Goal: Communication & Community: Answer question/provide support

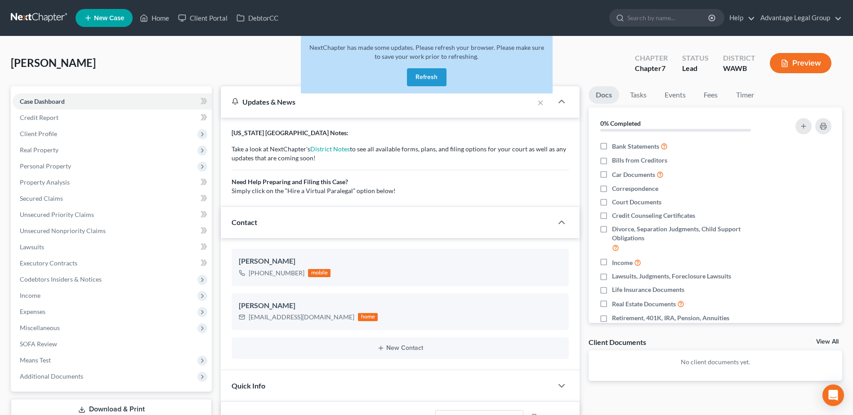
click at [410, 71] on button "Refresh" at bounding box center [427, 77] width 40 height 18
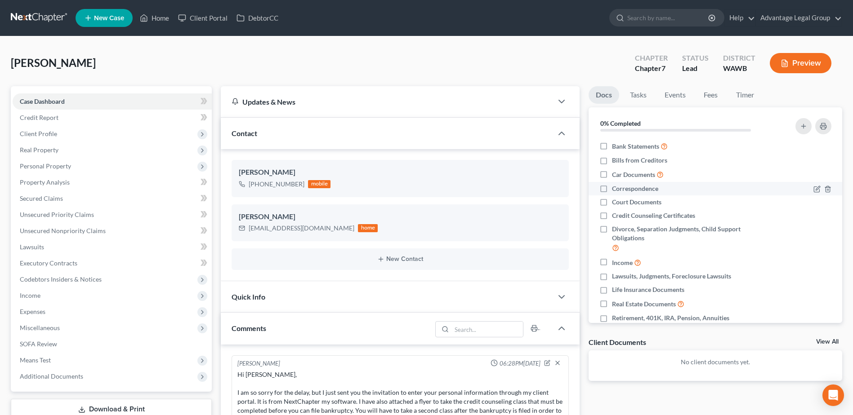
click at [777, 195] on li "Correspondence" at bounding box center [714, 188] width 253 height 13
click at [165, 16] on link "Home" at bounding box center [154, 18] width 38 height 16
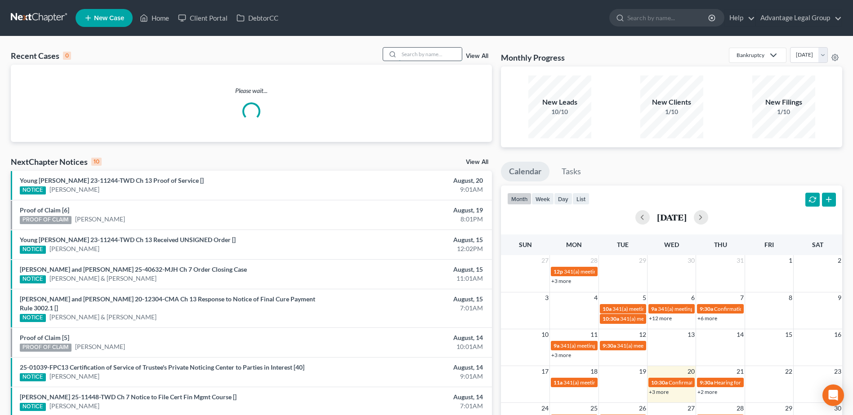
click at [410, 53] on input "search" at bounding box center [430, 54] width 63 height 13
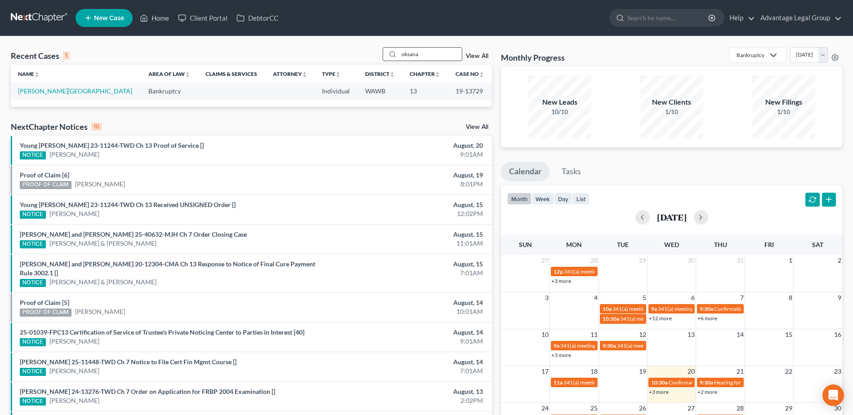
type input "oksana"
click at [43, 92] on link "[PERSON_NAME][GEOGRAPHIC_DATA]" at bounding box center [75, 91] width 114 height 8
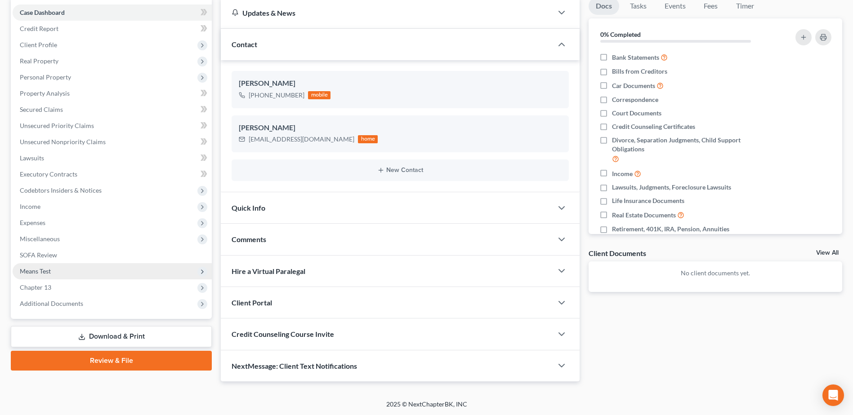
scroll to position [90, 0]
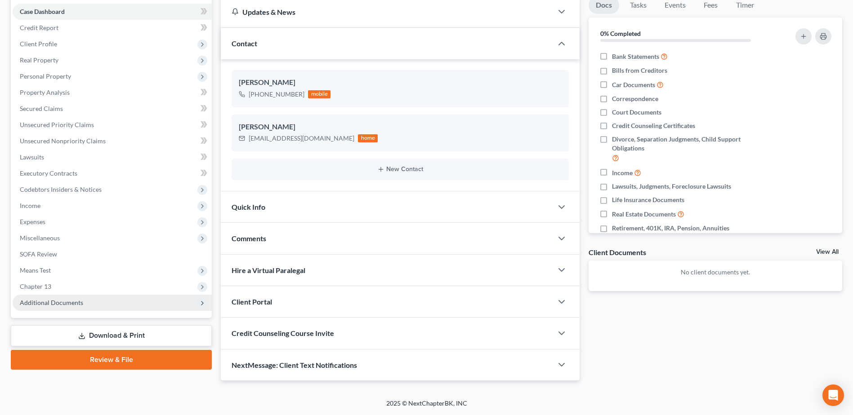
click at [49, 304] on span "Additional Documents" at bounding box center [51, 303] width 63 height 8
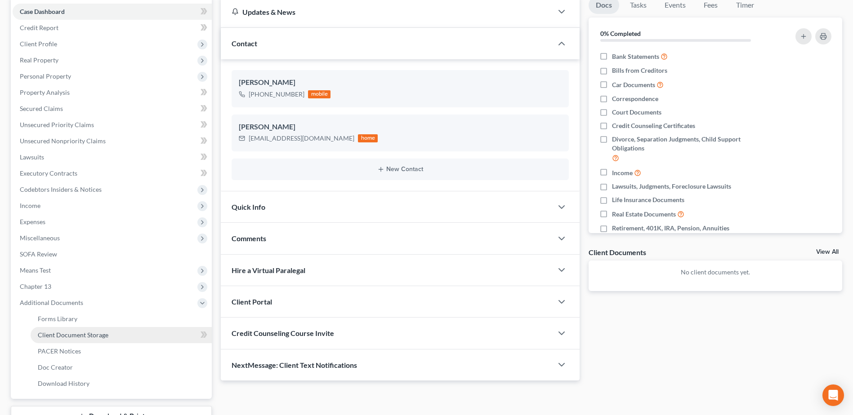
click at [62, 335] on span "Client Document Storage" at bounding box center [73, 335] width 71 height 8
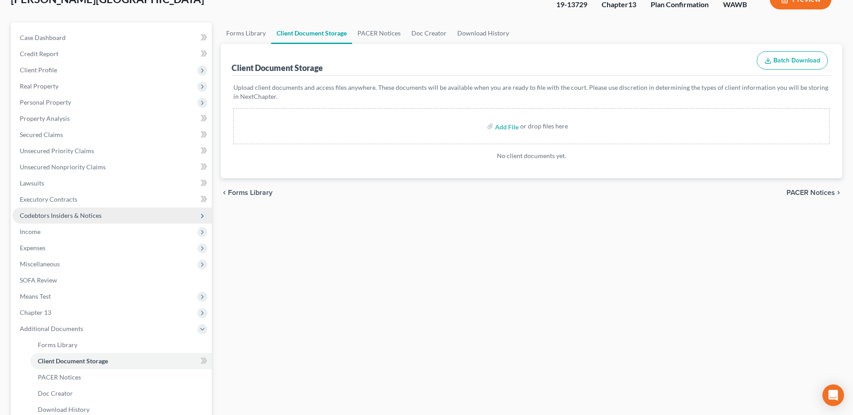
scroll to position [90, 0]
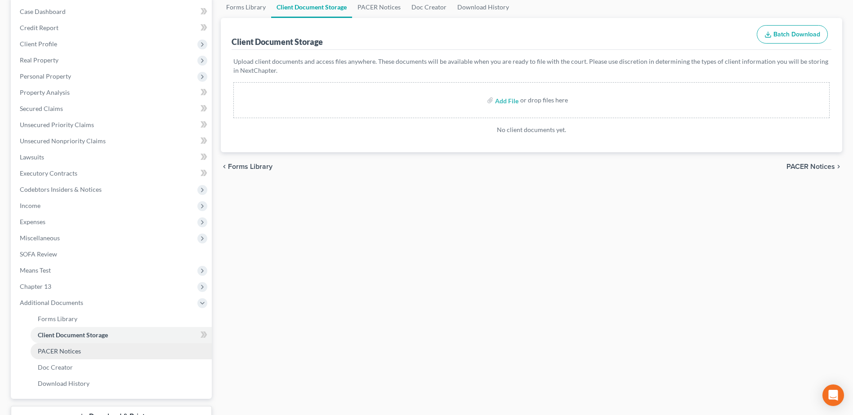
click at [66, 350] on span "PACER Notices" at bounding box center [59, 351] width 43 height 8
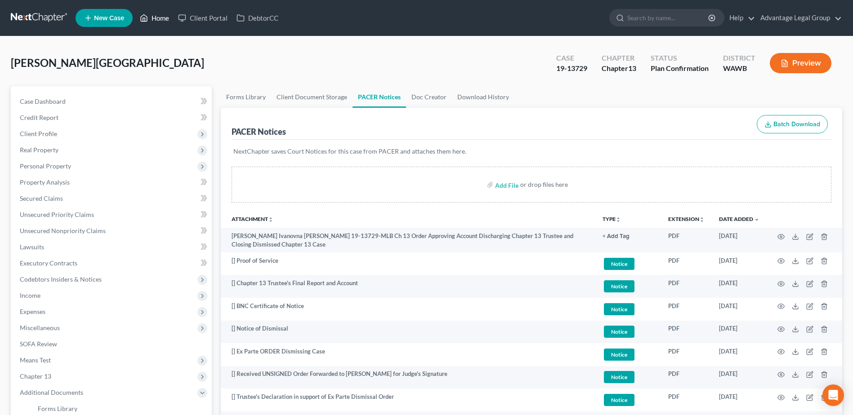
click at [164, 15] on link "Home" at bounding box center [154, 18] width 38 height 16
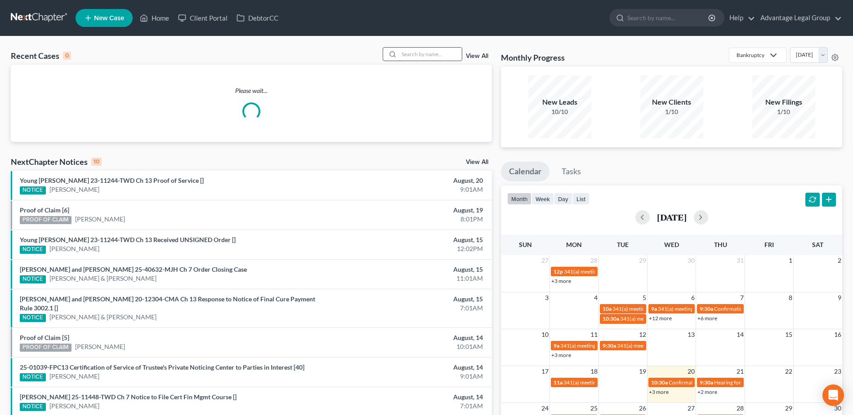
click at [416, 56] on input "search" at bounding box center [430, 54] width 63 height 13
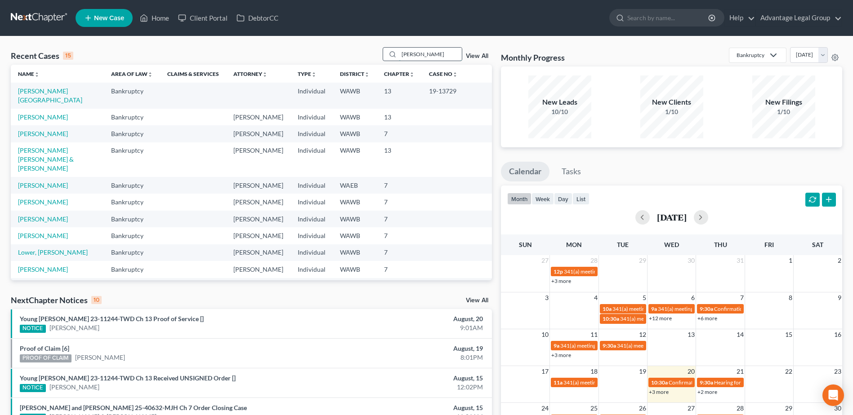
type input "[PERSON_NAME]"
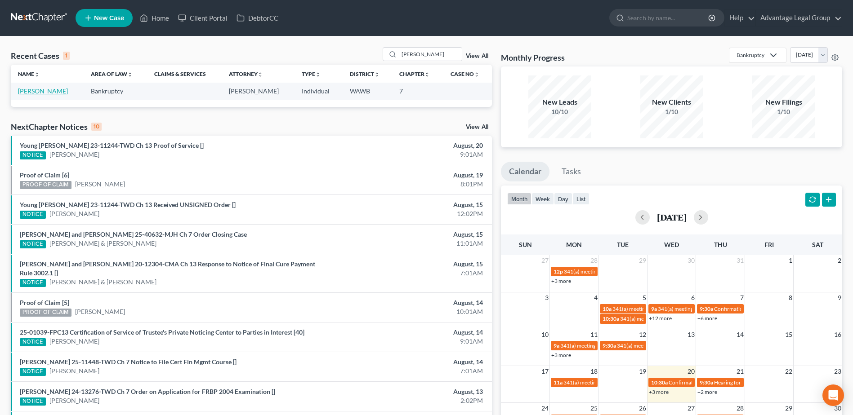
click at [44, 92] on link "[PERSON_NAME]" at bounding box center [43, 91] width 50 height 8
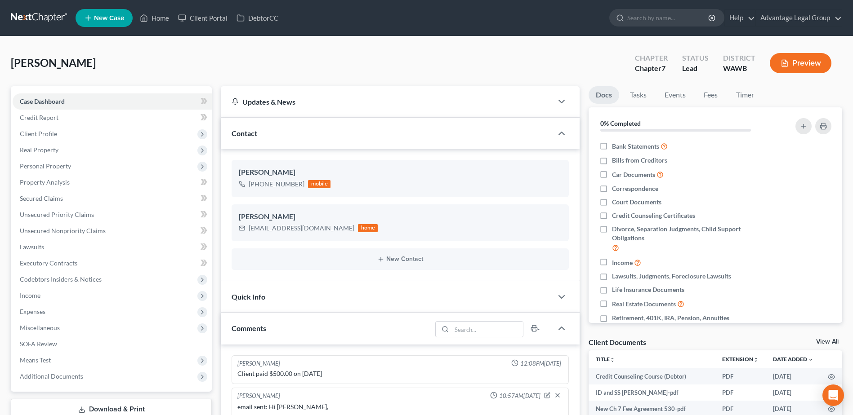
scroll to position [150, 0]
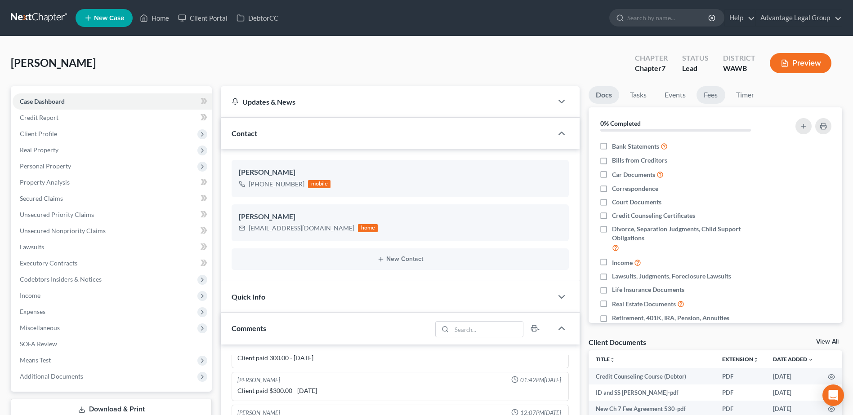
click at [705, 95] on link "Fees" at bounding box center [710, 95] width 29 height 18
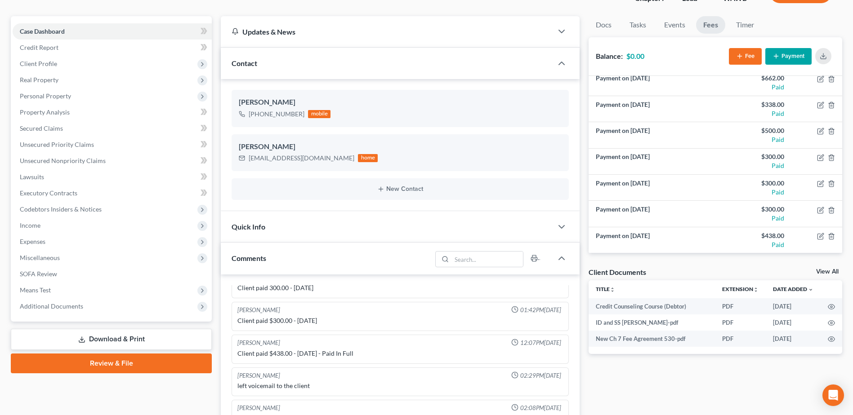
scroll to position [90, 0]
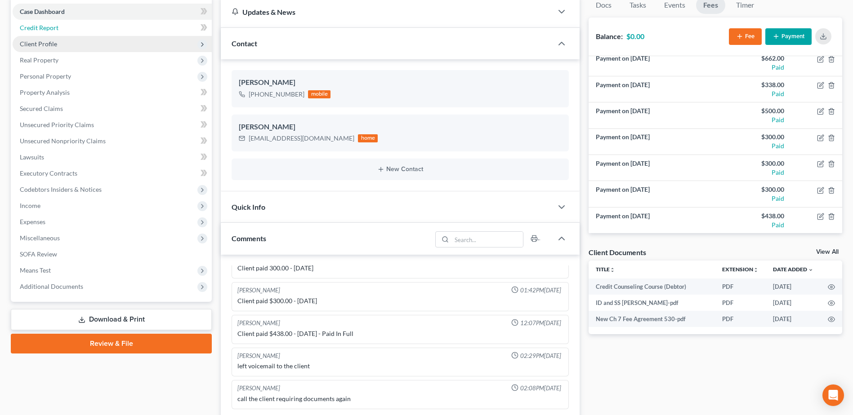
drag, startPoint x: 42, startPoint y: 31, endPoint x: 59, endPoint y: 42, distance: 20.4
click at [42, 31] on span "Credit Report" at bounding box center [39, 28] width 39 height 8
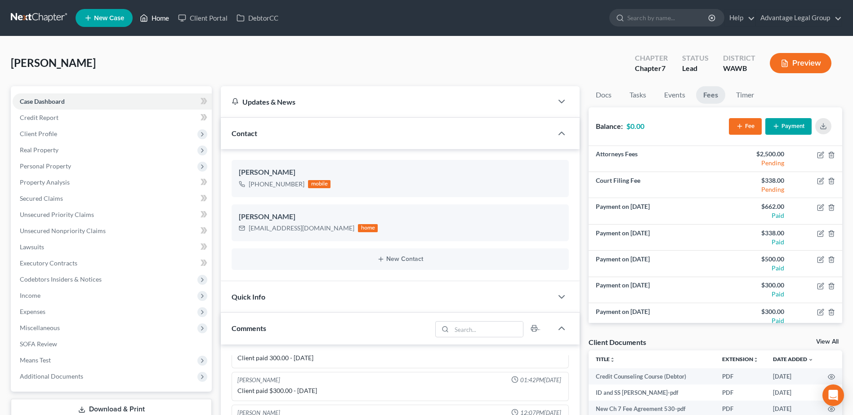
click at [158, 18] on link "Home" at bounding box center [154, 18] width 38 height 16
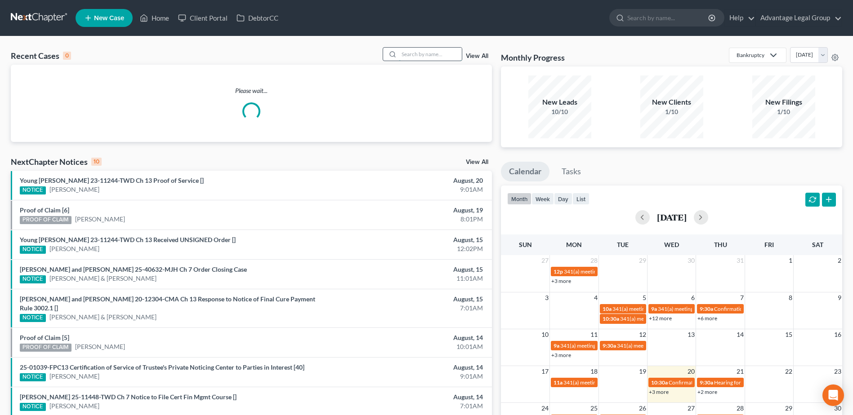
click at [411, 53] on input "search" at bounding box center [430, 54] width 63 height 13
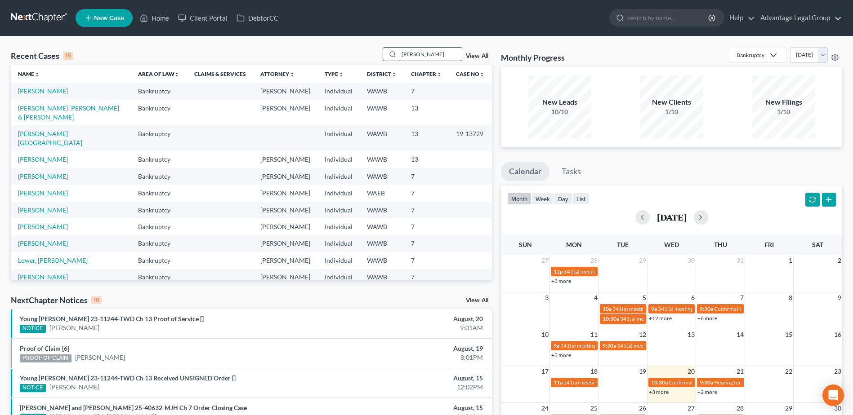
type input "[PERSON_NAME]"
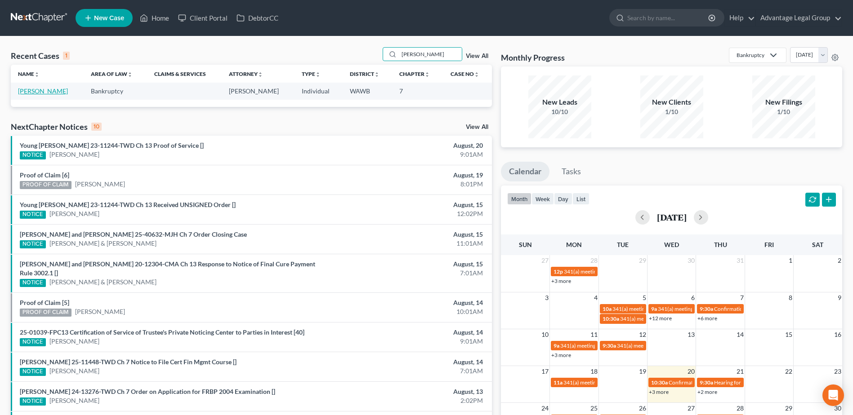
click at [29, 93] on link "[PERSON_NAME]" at bounding box center [43, 91] width 50 height 8
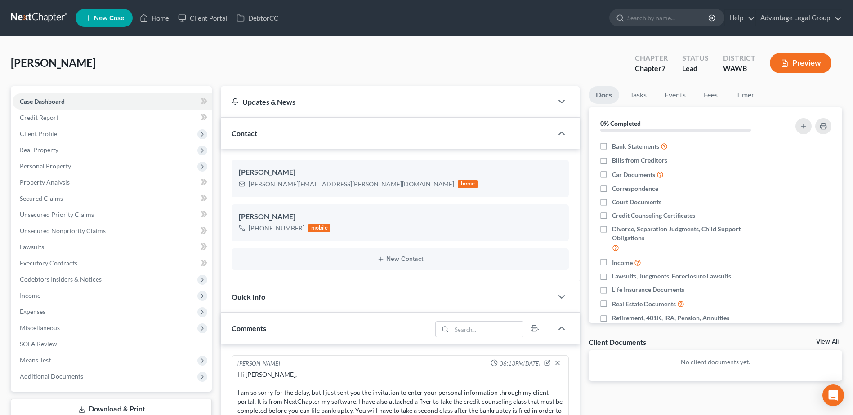
click at [289, 67] on div "[PERSON_NAME] Upgraded Chapter Chapter 7 Status Lead District [GEOGRAPHIC_DATA]…" at bounding box center [426, 66] width 831 height 39
click at [712, 93] on link "Fees" at bounding box center [710, 95] width 29 height 18
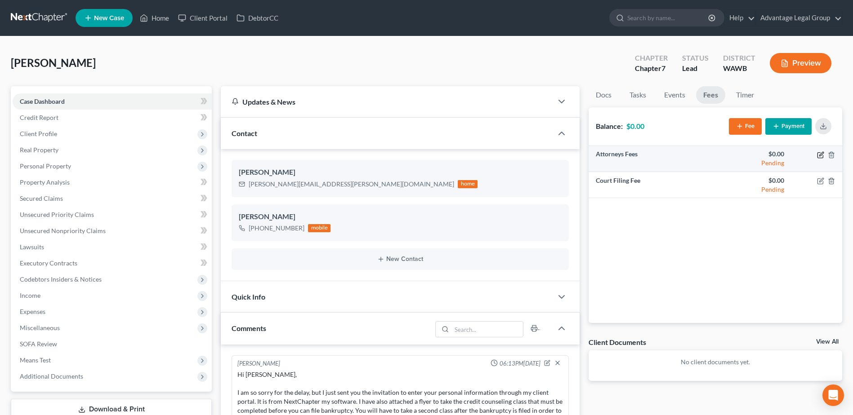
click at [822, 155] on icon "button" at bounding box center [820, 154] width 7 height 7
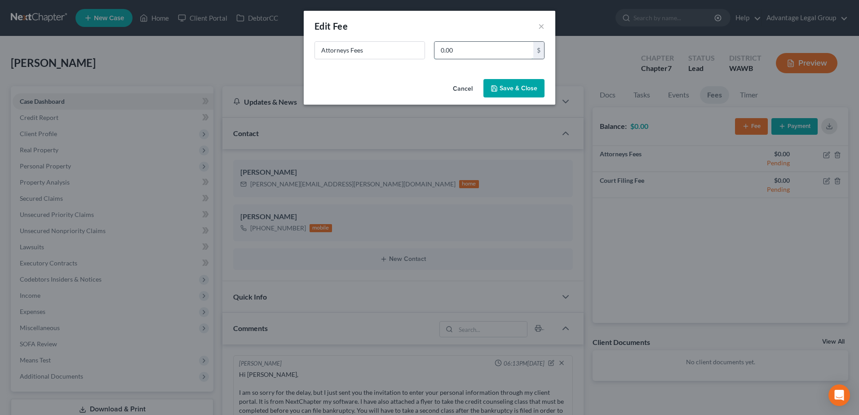
click at [454, 53] on input "0.00" at bounding box center [484, 50] width 99 height 17
type input "2,500.00"
click at [516, 87] on button "Save & Close" at bounding box center [514, 88] width 61 height 19
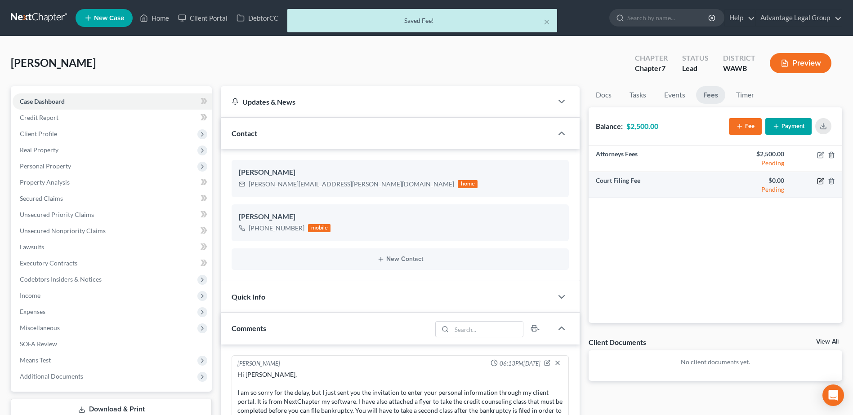
click at [819, 181] on icon "button" at bounding box center [820, 181] width 7 height 7
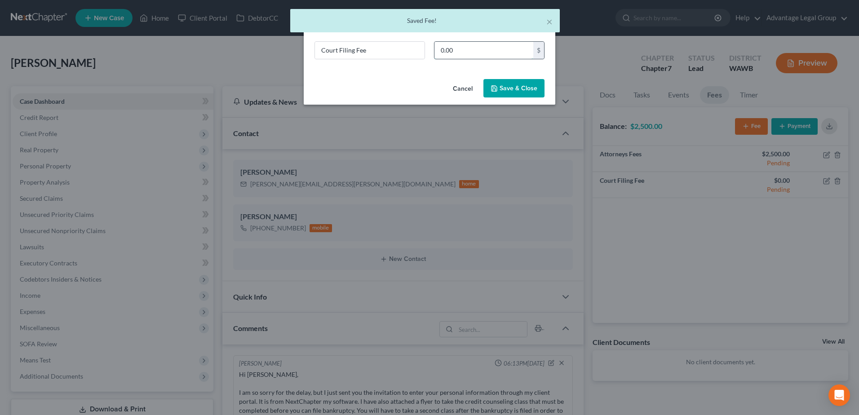
click at [457, 48] on input "0.00" at bounding box center [484, 50] width 99 height 17
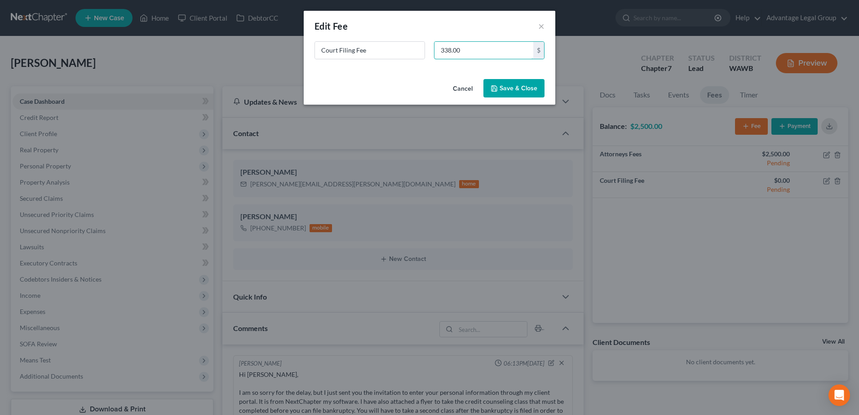
type input "338.00"
click at [519, 87] on button "Save & Close" at bounding box center [514, 88] width 61 height 19
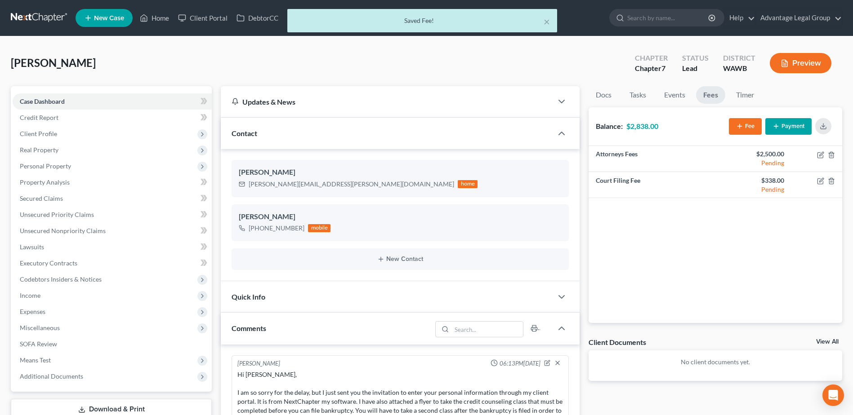
click at [740, 130] on icon "button" at bounding box center [739, 126] width 7 height 7
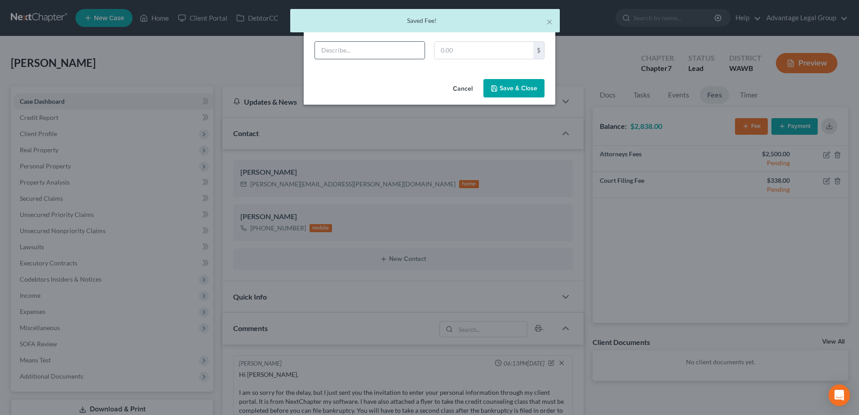
click at [354, 51] on input "text" at bounding box center [370, 50] width 110 height 17
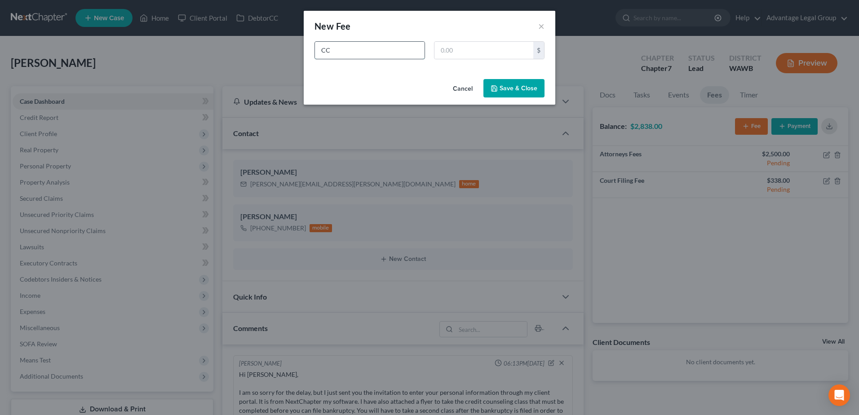
type input "CC"
type input "12.00"
click at [513, 87] on button "Save & Close" at bounding box center [514, 88] width 61 height 19
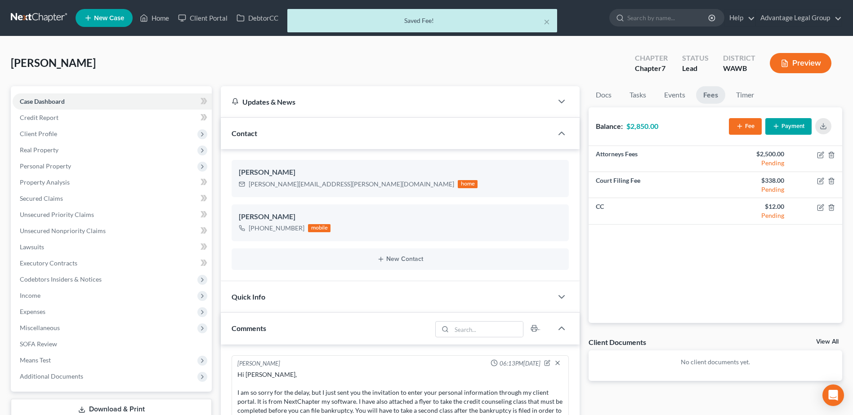
click at [795, 128] on button "Payment" at bounding box center [788, 126] width 46 height 17
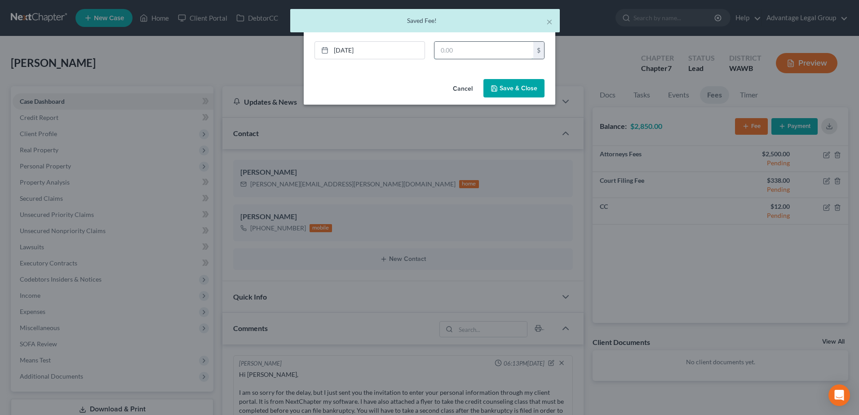
click at [436, 47] on input "text" at bounding box center [484, 50] width 99 height 17
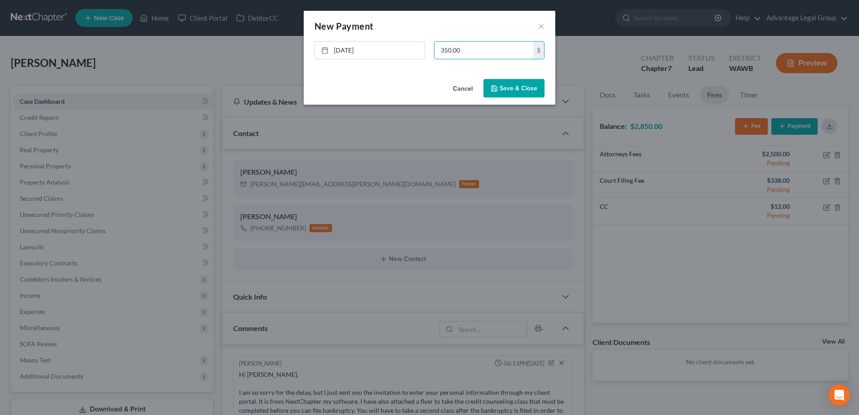
type input "350.00"
click at [518, 90] on button "Save & Close" at bounding box center [514, 88] width 61 height 19
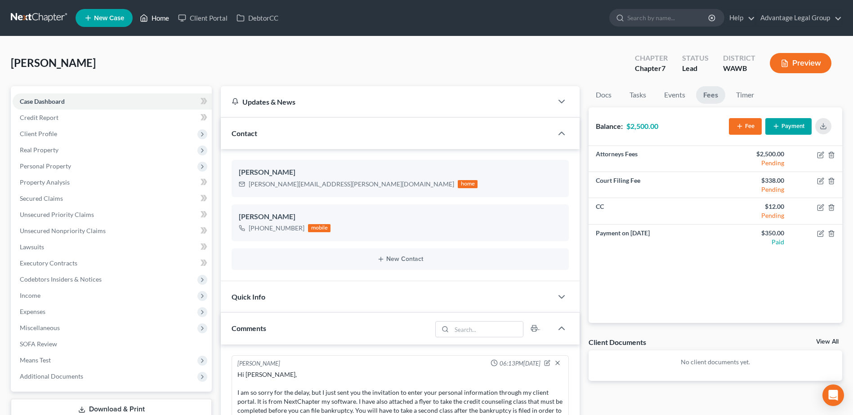
drag, startPoint x: 160, startPoint y: 18, endPoint x: 160, endPoint y: 22, distance: 4.6
click at [160, 18] on link "Home" at bounding box center [154, 18] width 38 height 16
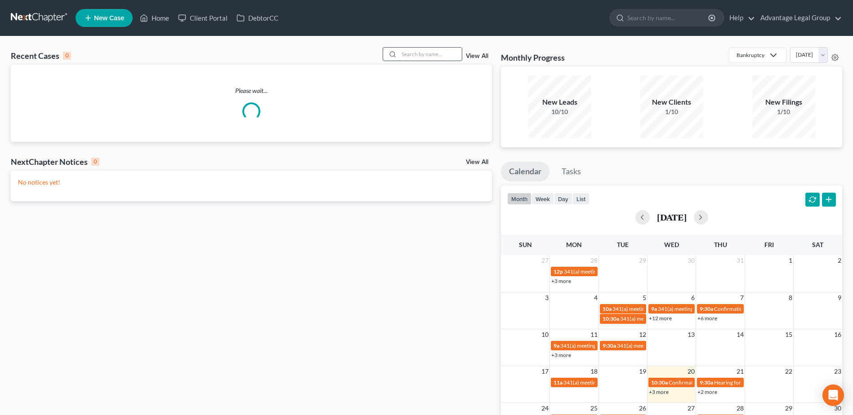
click at [419, 55] on input "search" at bounding box center [430, 54] width 63 height 13
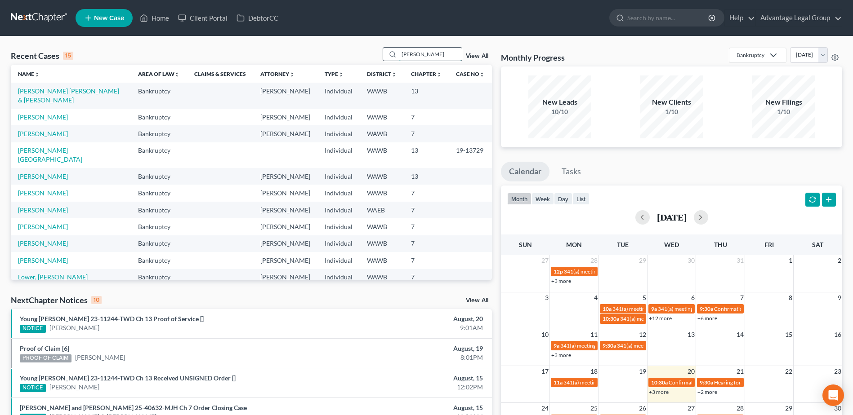
type input "[PERSON_NAME]"
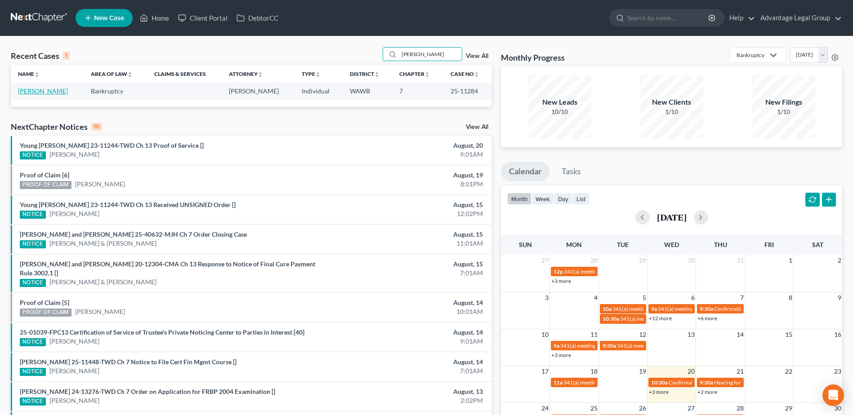
click at [40, 93] on link "[PERSON_NAME]" at bounding box center [43, 91] width 50 height 8
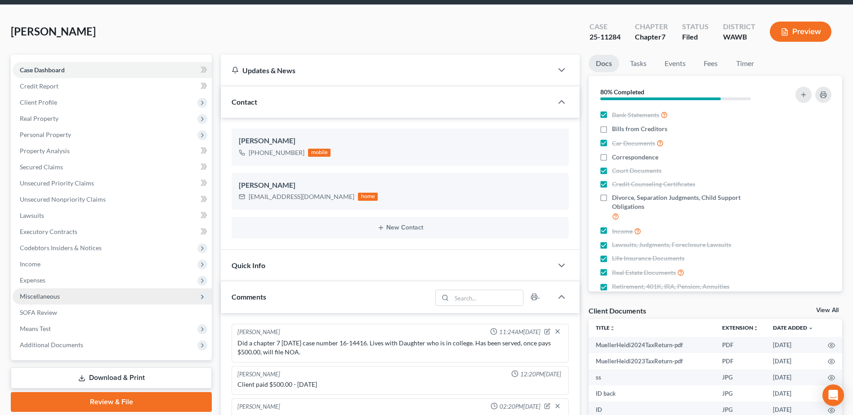
scroll to position [45, 0]
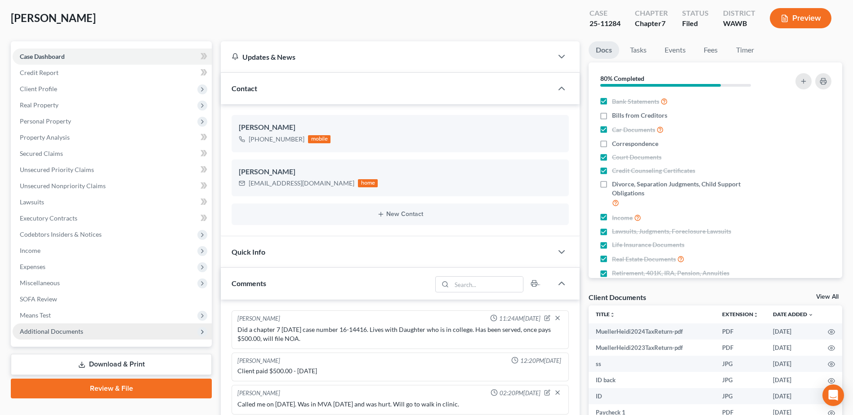
click at [50, 329] on span "Additional Documents" at bounding box center [51, 332] width 63 height 8
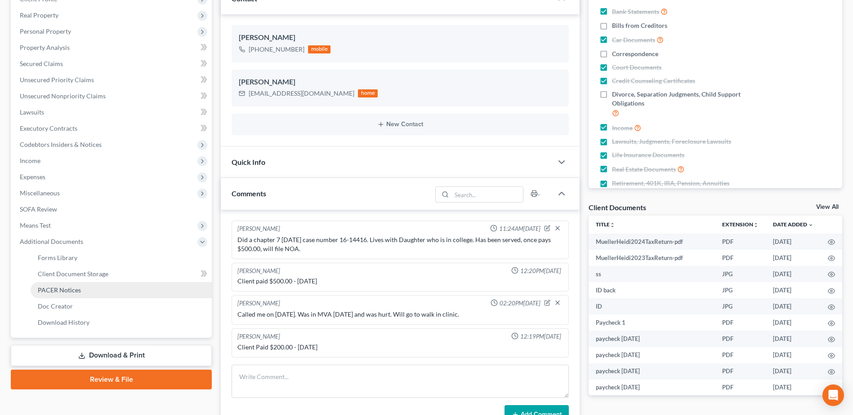
click at [72, 288] on span "PACER Notices" at bounding box center [59, 290] width 43 height 8
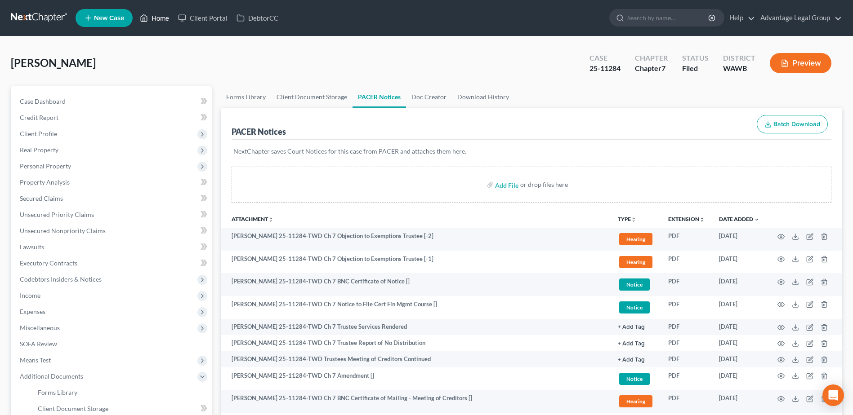
drag, startPoint x: 158, startPoint y: 20, endPoint x: 170, endPoint y: 32, distance: 17.8
click at [158, 20] on link "Home" at bounding box center [154, 18] width 38 height 16
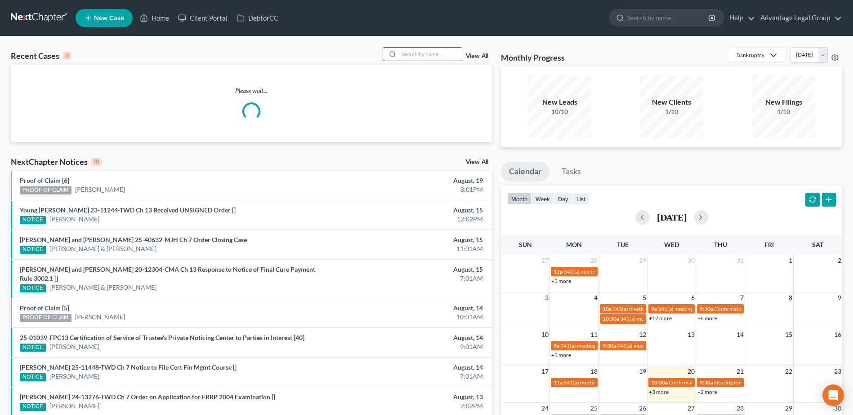
click at [407, 52] on input "search" at bounding box center [430, 54] width 63 height 13
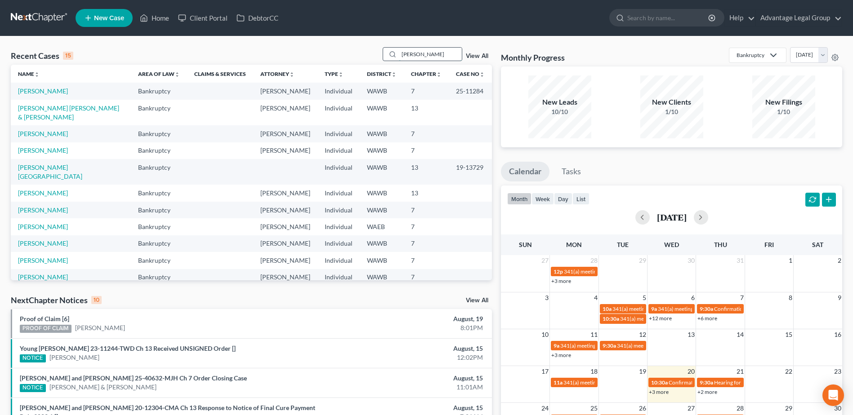
type input "[PERSON_NAME]"
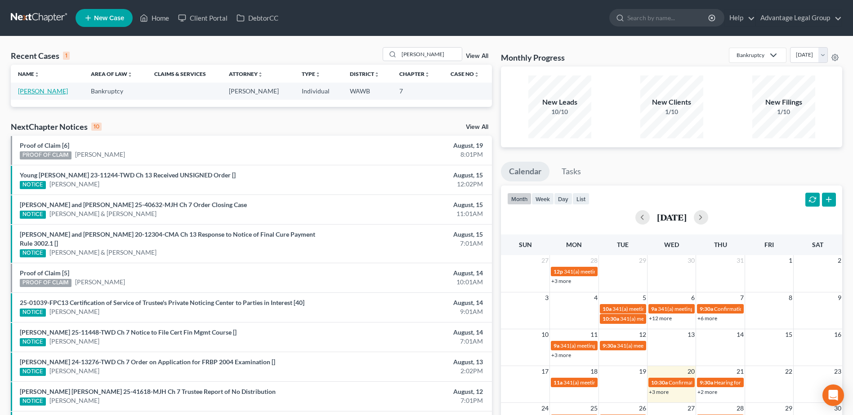
click at [39, 94] on link "[PERSON_NAME]" at bounding box center [43, 91] width 50 height 8
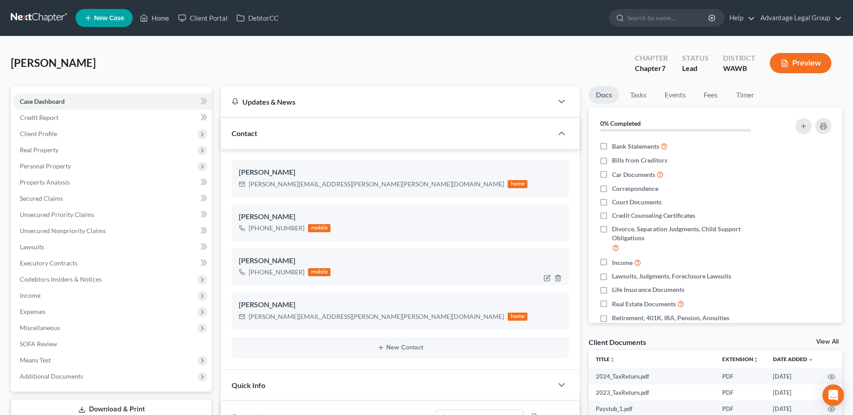
scroll to position [193, 0]
click at [710, 89] on link "Fees" at bounding box center [710, 95] width 29 height 18
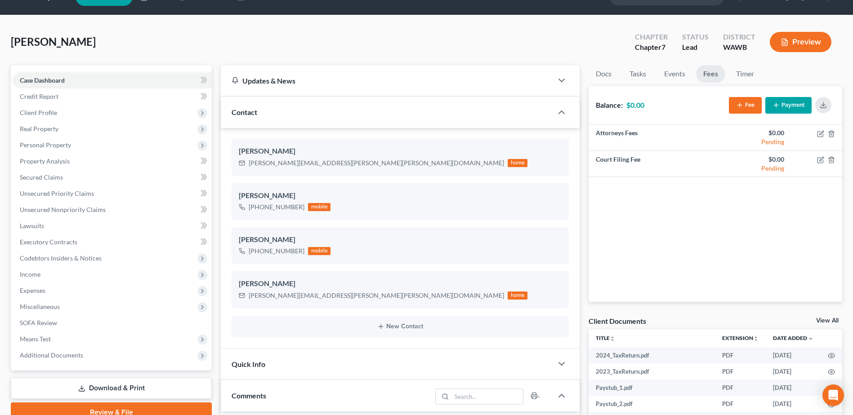
scroll to position [0, 0]
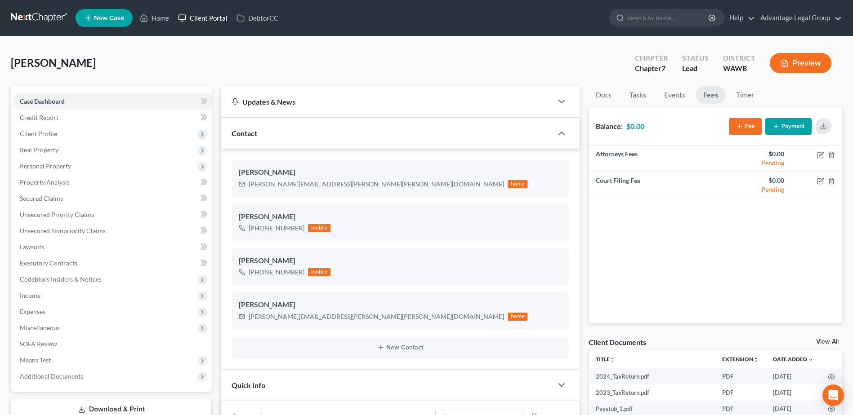
click at [208, 19] on link "Client Portal" at bounding box center [202, 18] width 58 height 16
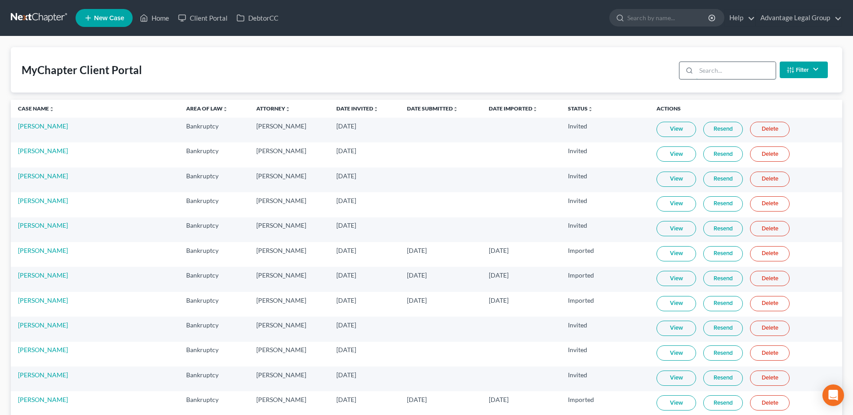
click at [708, 75] on input "search" at bounding box center [736, 70] width 80 height 17
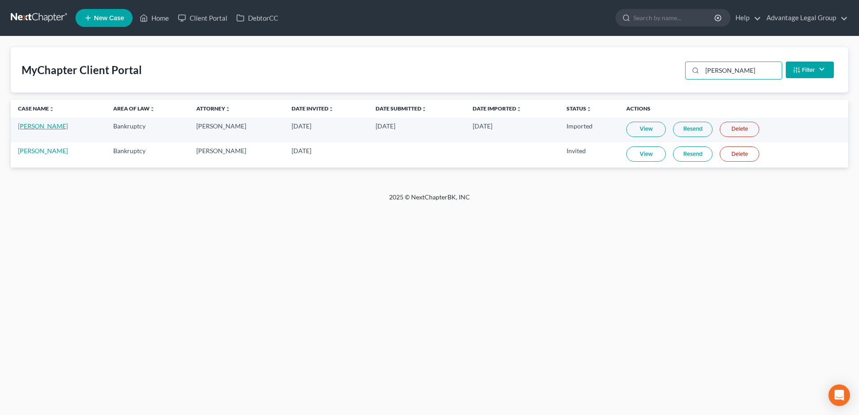
type input "[PERSON_NAME]"
click at [36, 124] on link "[PERSON_NAME]" at bounding box center [43, 126] width 50 height 8
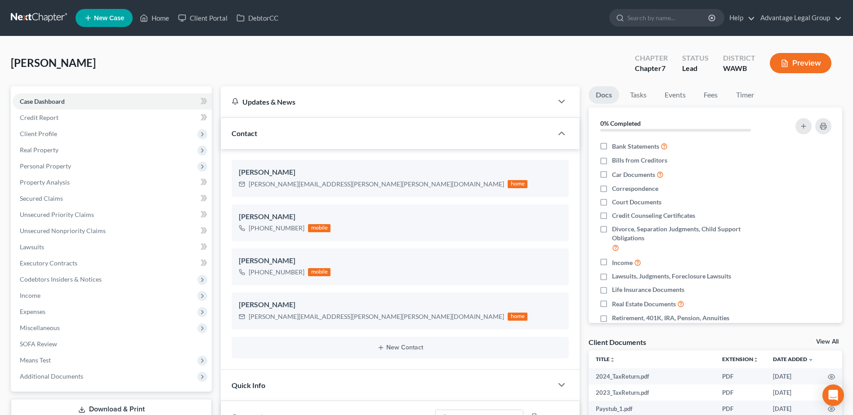
scroll to position [193, 0]
click at [204, 18] on link "Client Portal" at bounding box center [202, 18] width 58 height 16
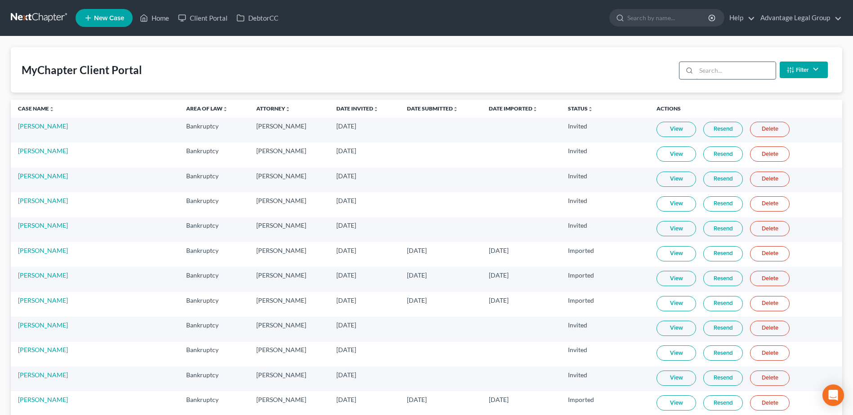
click at [718, 67] on input "search" at bounding box center [736, 70] width 80 height 17
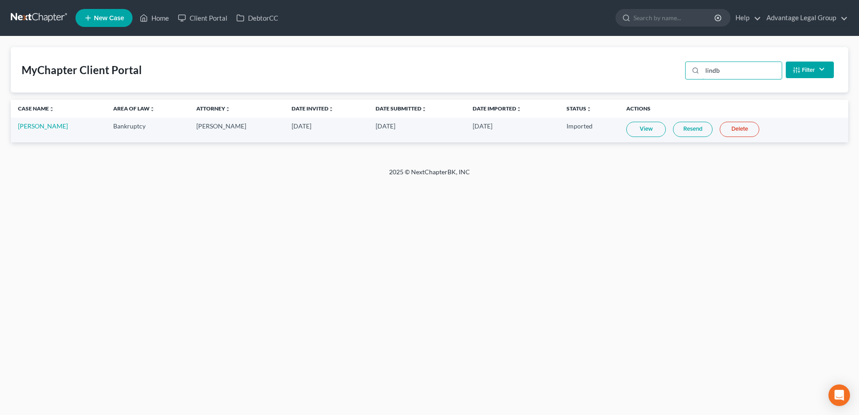
type input "lindb"
click at [679, 130] on link "Resend" at bounding box center [693, 129] width 40 height 15
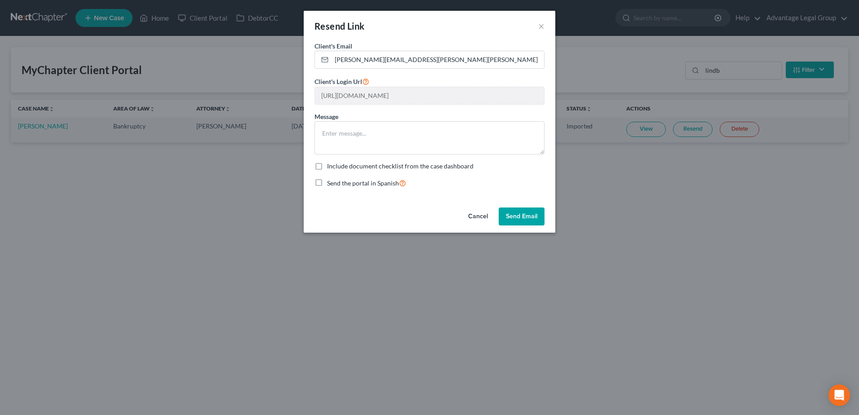
click at [532, 214] on button "Send Email" at bounding box center [522, 217] width 46 height 18
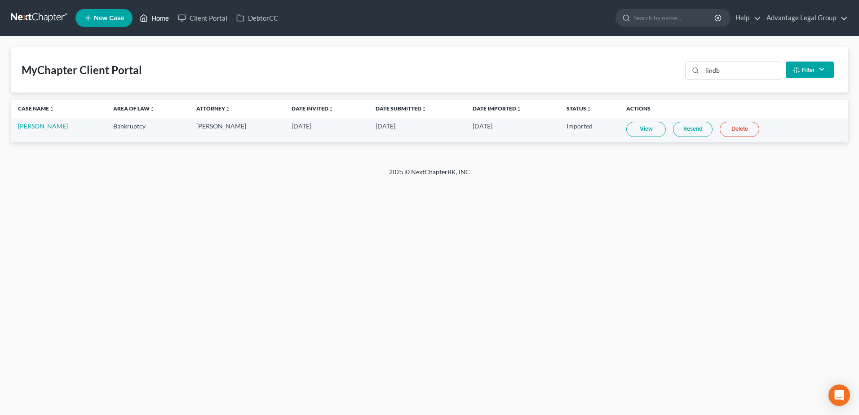
click at [156, 17] on link "Home" at bounding box center [154, 18] width 38 height 16
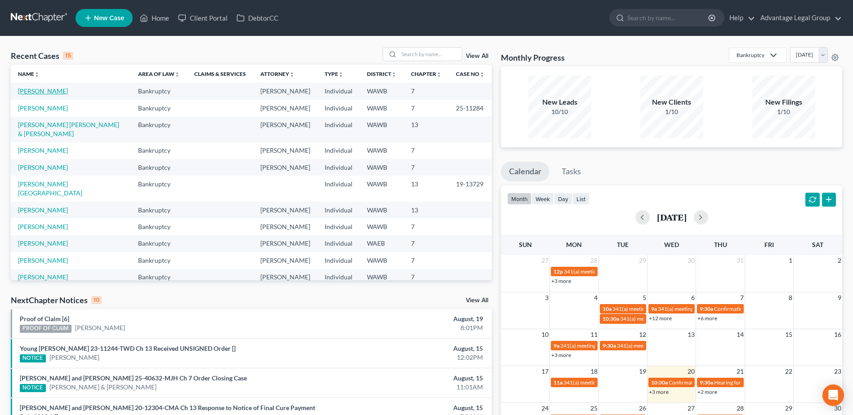
click at [36, 94] on link "[PERSON_NAME]" at bounding box center [43, 91] width 50 height 8
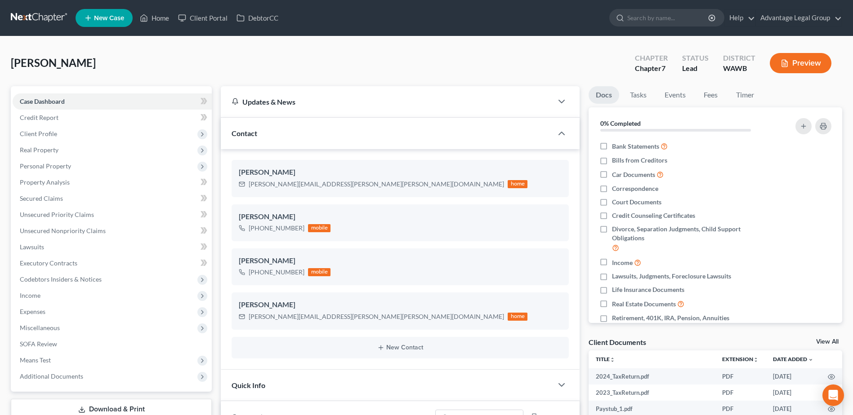
scroll to position [193, 0]
drag, startPoint x: 249, startPoint y: 185, endPoint x: 337, endPoint y: 187, distance: 88.5
click at [337, 187] on div "[PERSON_NAME][EMAIL_ADDRESS][PERSON_NAME][PERSON_NAME][DOMAIN_NAME] home" at bounding box center [383, 184] width 289 height 12
copy div "[PERSON_NAME][EMAIL_ADDRESS][PERSON_NAME][PERSON_NAME][DOMAIN_NAME]"
click at [151, 16] on link "Home" at bounding box center [154, 18] width 38 height 16
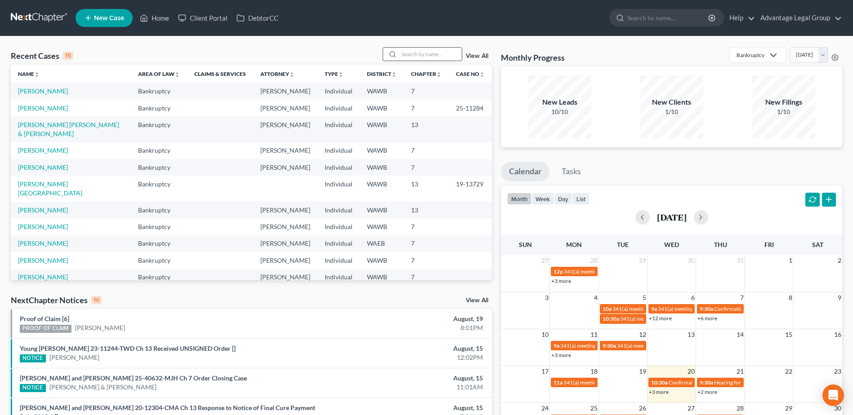
click at [412, 54] on input "search" at bounding box center [430, 54] width 63 height 13
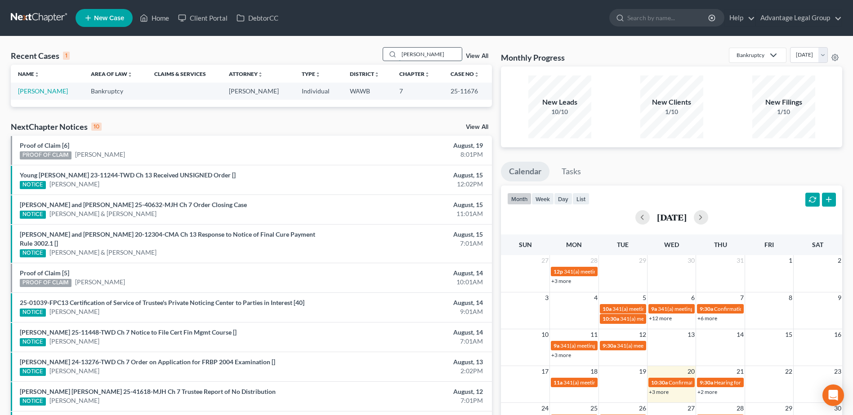
type input "[PERSON_NAME]"
click at [32, 93] on link "[PERSON_NAME]" at bounding box center [43, 91] width 50 height 8
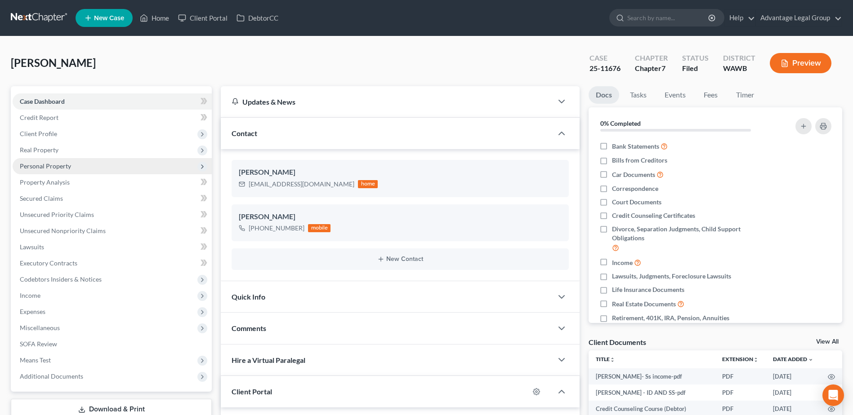
scroll to position [142, 0]
click at [27, 166] on span "Personal Property" at bounding box center [45, 166] width 51 height 8
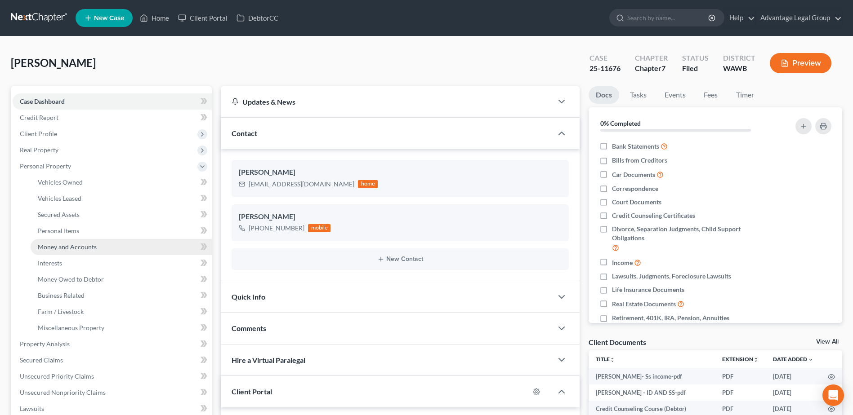
click at [77, 248] on span "Money and Accounts" at bounding box center [67, 247] width 59 height 8
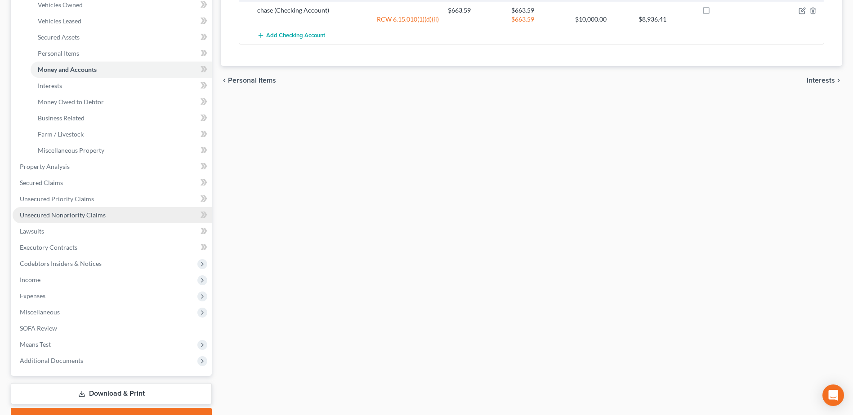
scroll to position [224, 0]
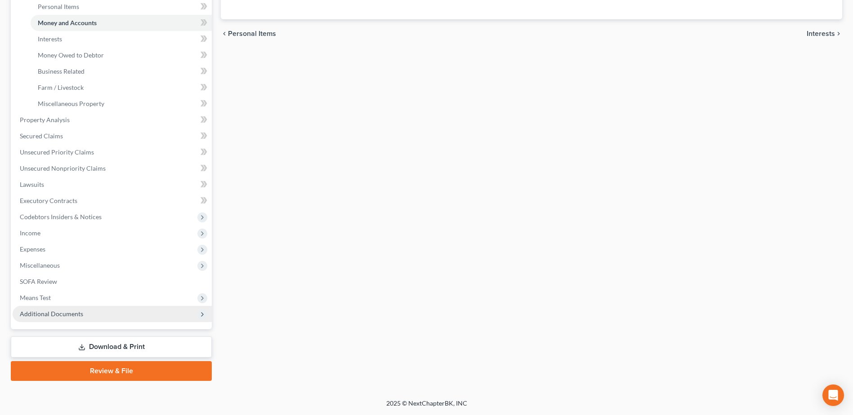
click at [71, 310] on span "Additional Documents" at bounding box center [51, 314] width 63 height 8
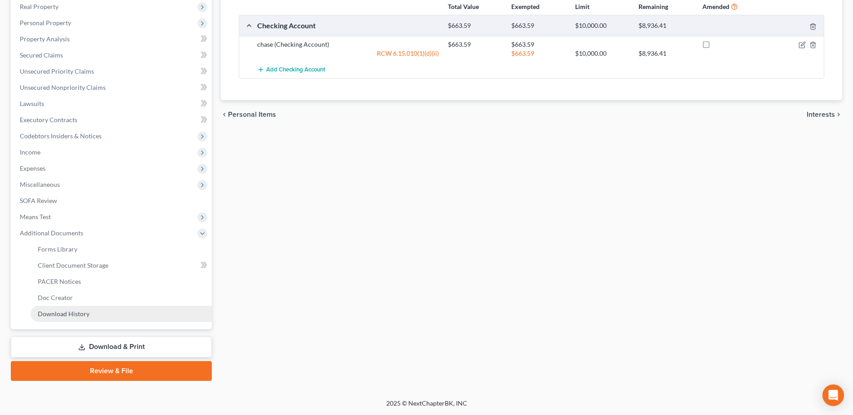
scroll to position [143, 0]
click at [74, 284] on span "PACER Notices" at bounding box center [59, 282] width 43 height 8
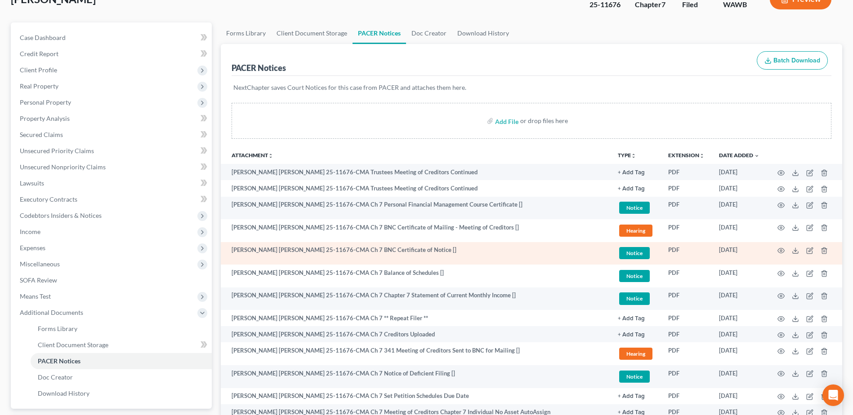
scroll to position [201, 0]
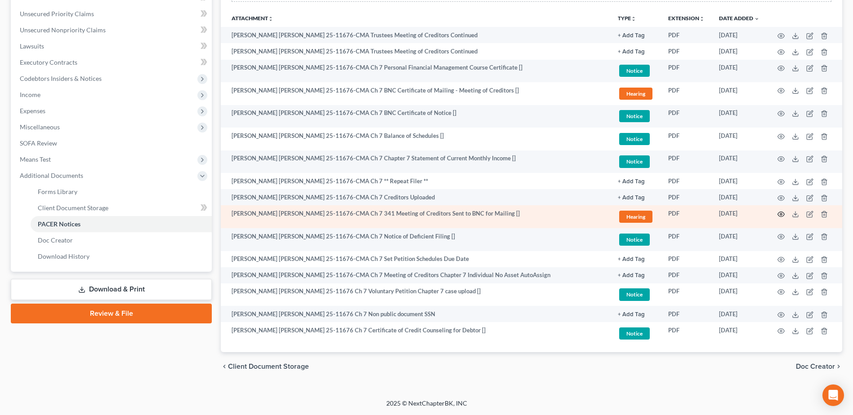
click at [781, 214] on icon "button" at bounding box center [780, 214] width 7 height 7
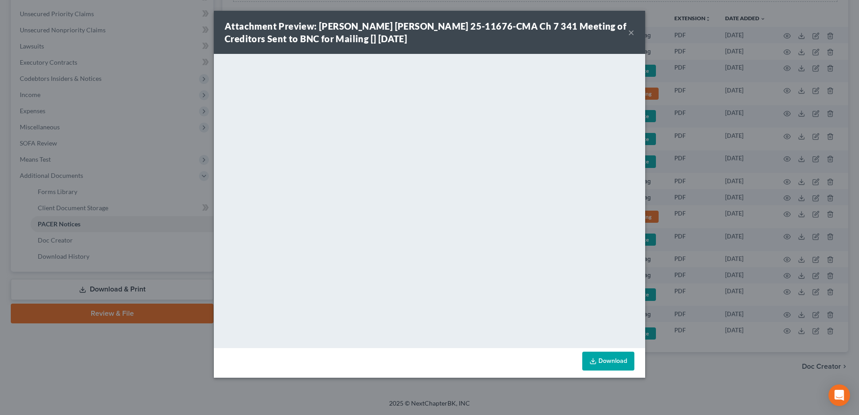
click at [631, 31] on button "×" at bounding box center [631, 32] width 6 height 11
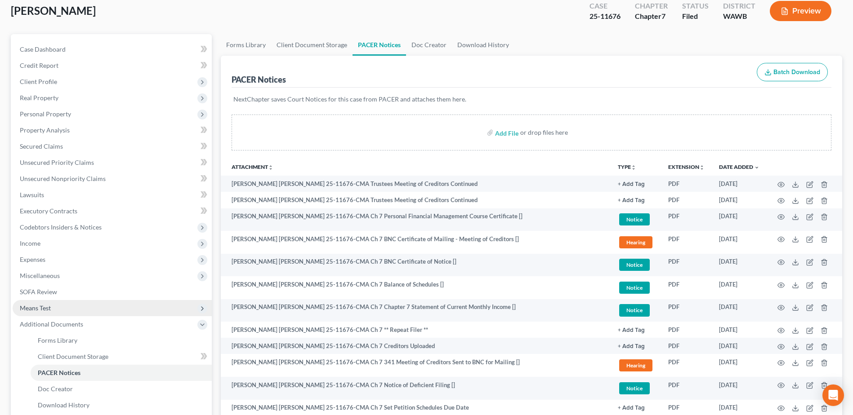
scroll to position [0, 0]
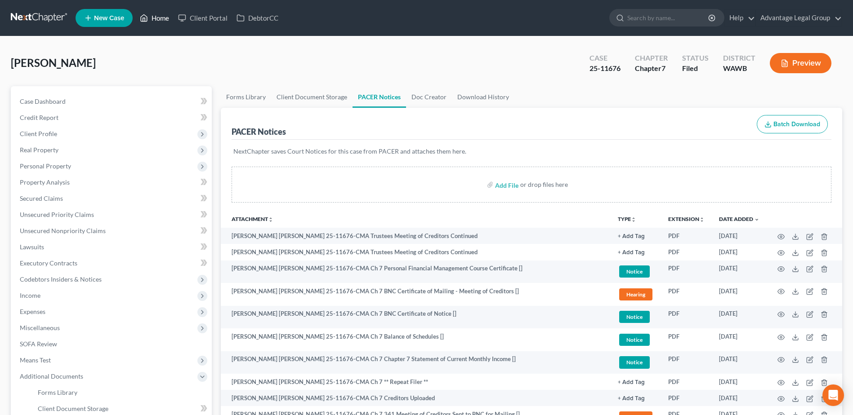
drag, startPoint x: 161, startPoint y: 18, endPoint x: 165, endPoint y: 21, distance: 5.2
click at [161, 18] on link "Home" at bounding box center [154, 18] width 38 height 16
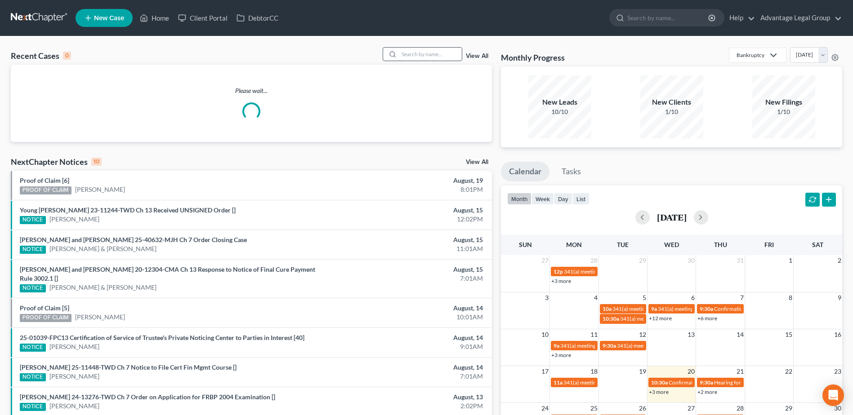
click at [404, 50] on input "search" at bounding box center [430, 54] width 63 height 13
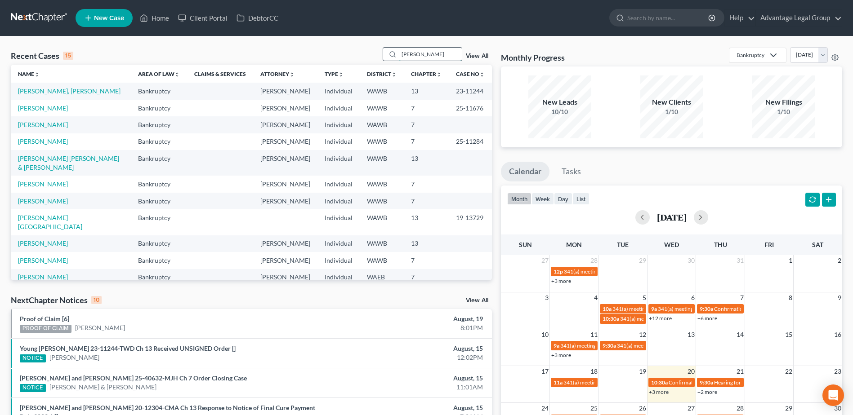
type input "[PERSON_NAME]"
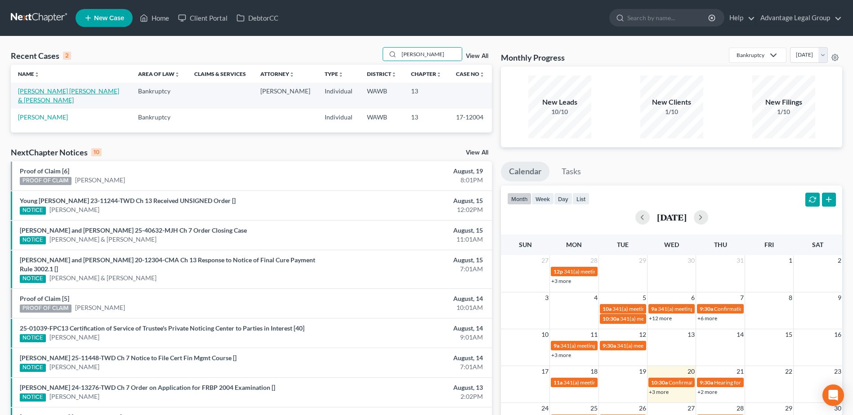
click at [71, 92] on link "[PERSON_NAME] [PERSON_NAME] & [PERSON_NAME]" at bounding box center [68, 95] width 101 height 17
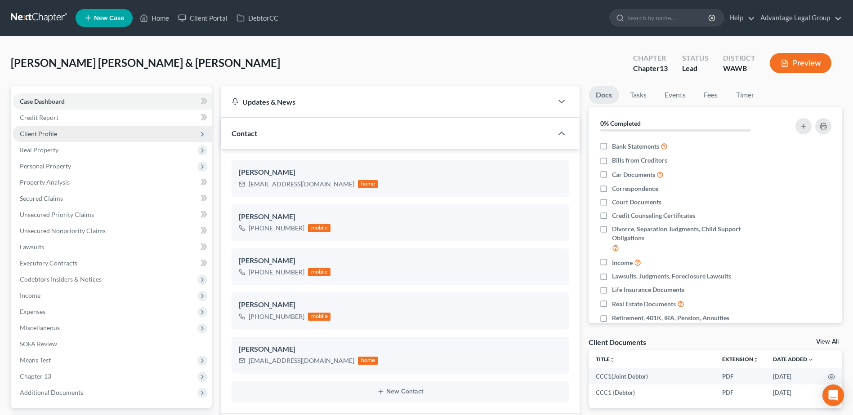
click at [42, 133] on span "Client Profile" at bounding box center [38, 134] width 37 height 8
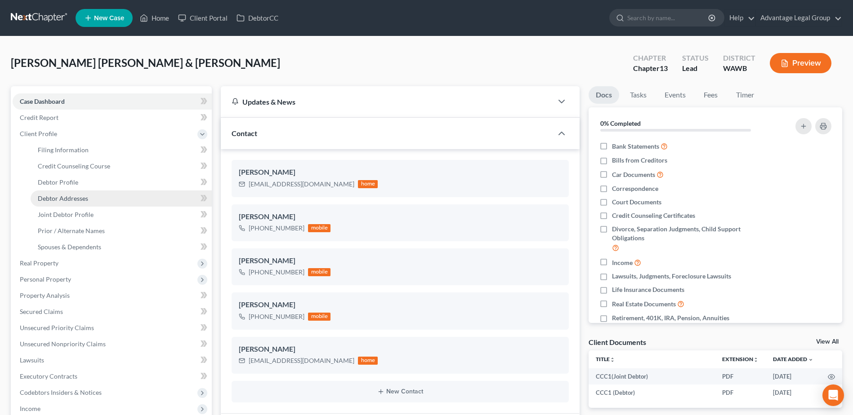
click at [59, 195] on span "Debtor Addresses" at bounding box center [63, 199] width 50 height 8
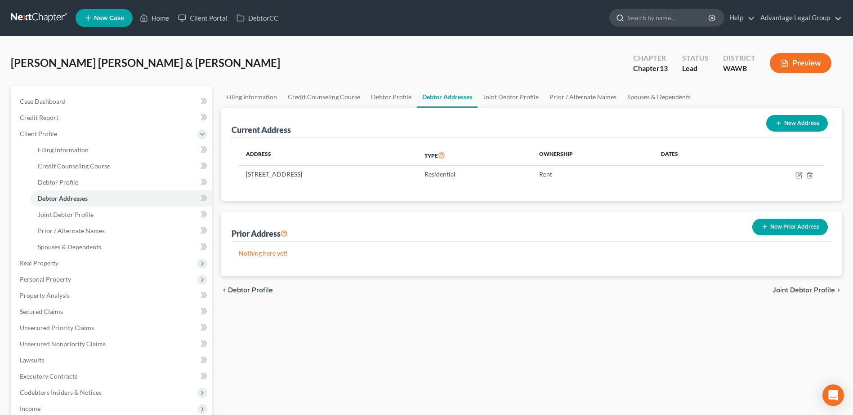
click at [643, 17] on input "search" at bounding box center [668, 17] width 82 height 17
type input "[PERSON_NAME]"
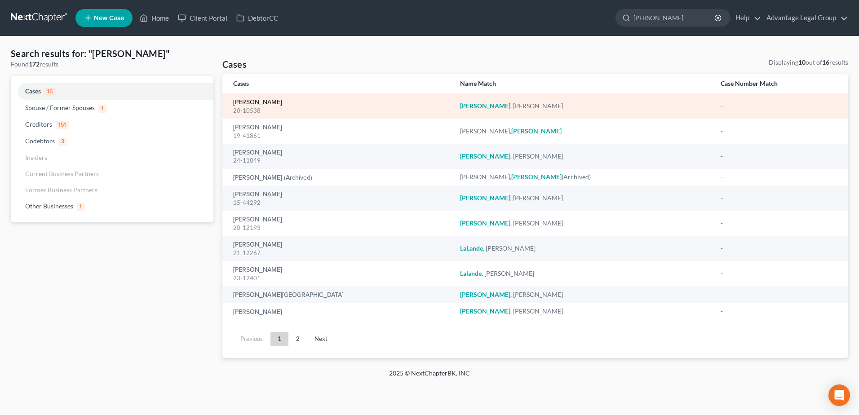
click at [258, 105] on link "[PERSON_NAME]" at bounding box center [257, 102] width 49 height 6
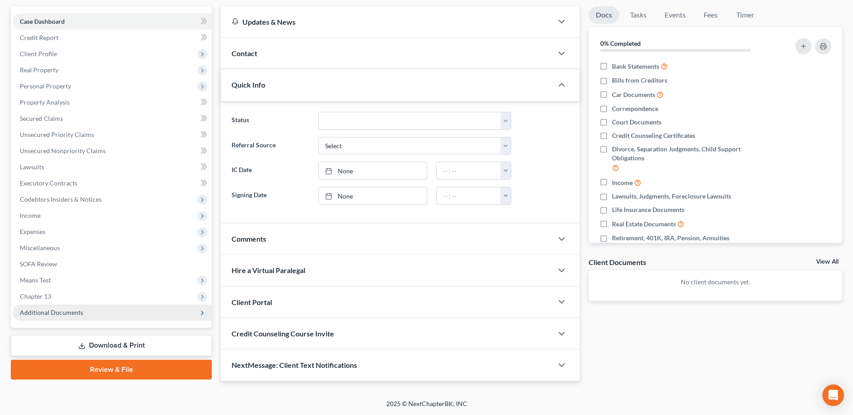
scroll to position [80, 0]
click at [51, 315] on span "Additional Documents" at bounding box center [51, 312] width 63 height 8
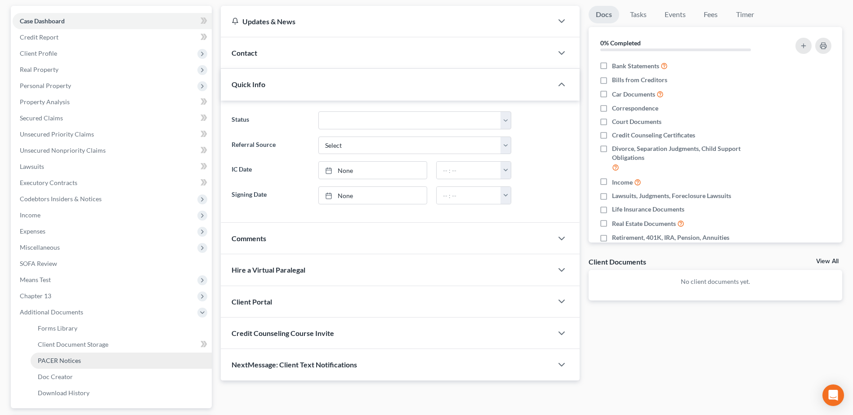
click at [71, 364] on span "PACER Notices" at bounding box center [59, 361] width 43 height 8
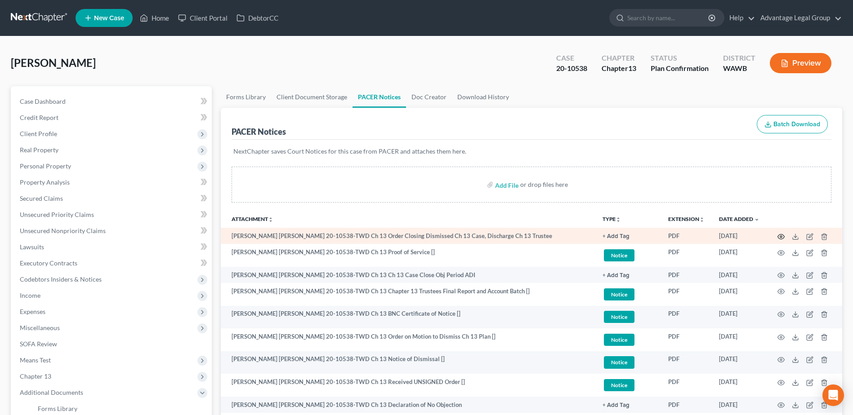
click at [782, 236] on circle "button" at bounding box center [781, 237] width 2 height 2
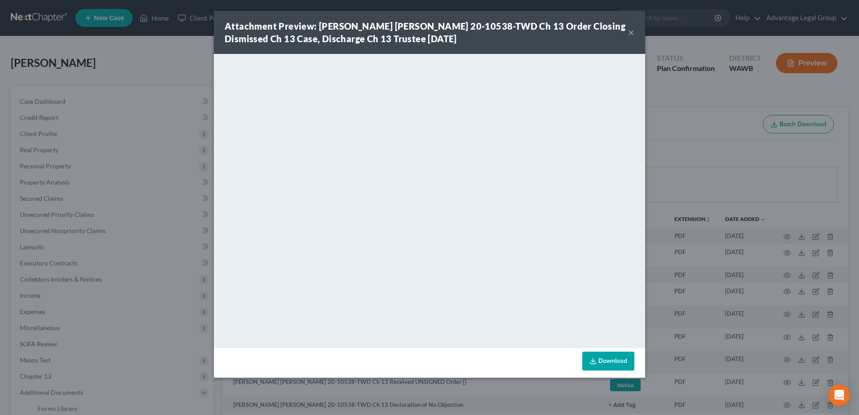
drag, startPoint x: 634, startPoint y: 34, endPoint x: 645, endPoint y: 46, distance: 16.9
click at [634, 34] on button "×" at bounding box center [631, 32] width 6 height 11
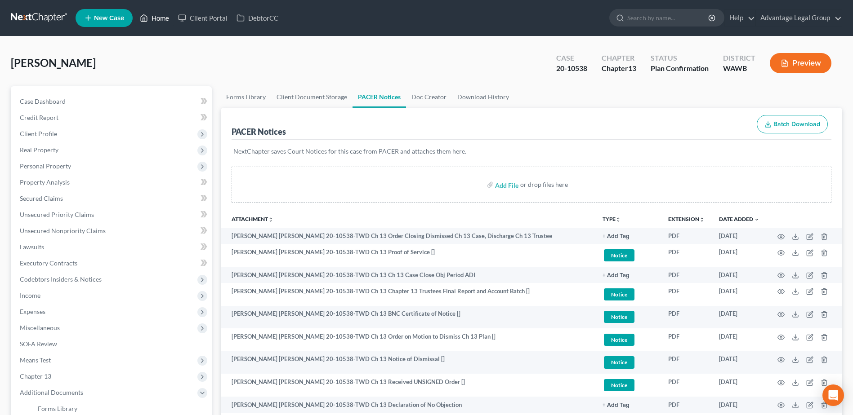
drag, startPoint x: 156, startPoint y: 17, endPoint x: 182, endPoint y: 33, distance: 30.5
click at [156, 17] on link "Home" at bounding box center [154, 18] width 38 height 16
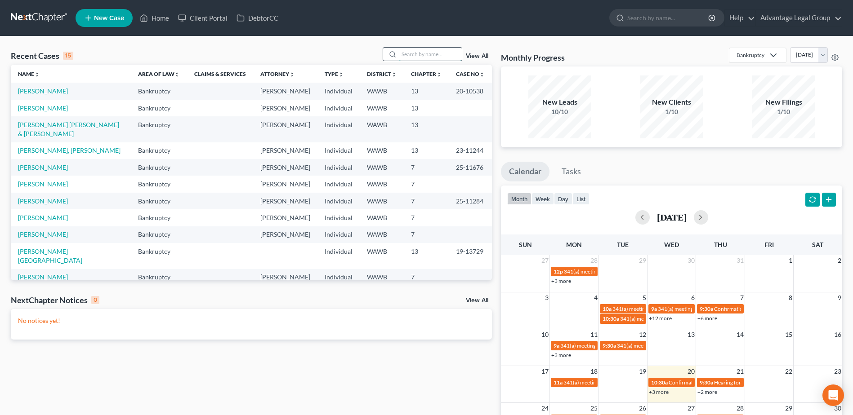
click at [409, 55] on input "search" at bounding box center [430, 54] width 63 height 13
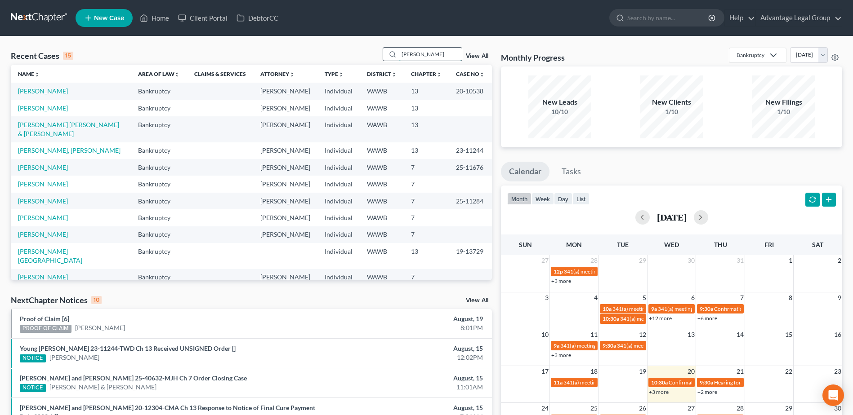
type input "[PERSON_NAME]"
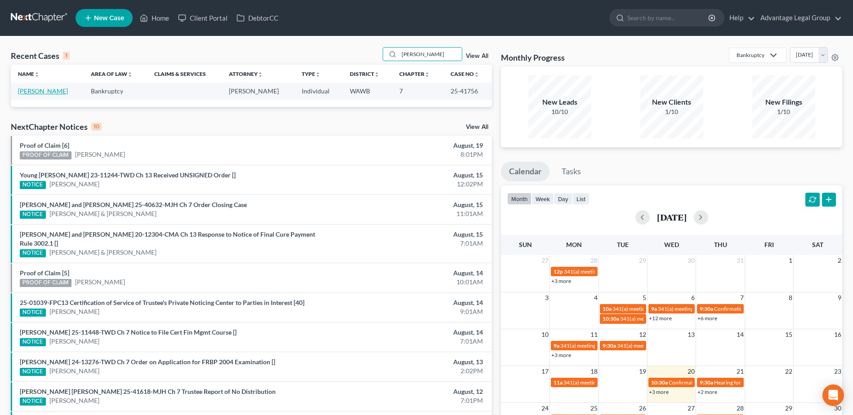
click at [30, 91] on link "[PERSON_NAME]" at bounding box center [43, 91] width 50 height 8
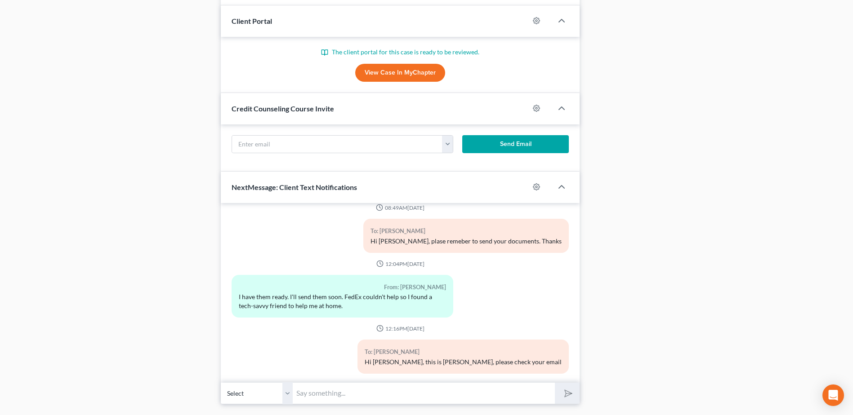
scroll to position [605, 0]
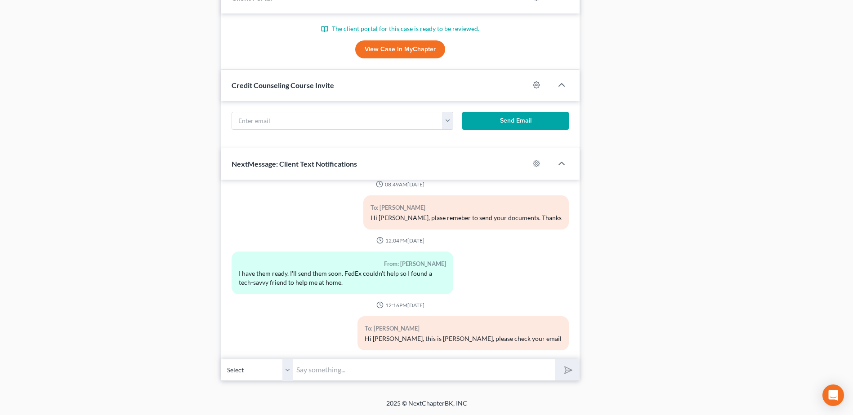
click at [324, 370] on input "text" at bounding box center [424, 370] width 262 height 22
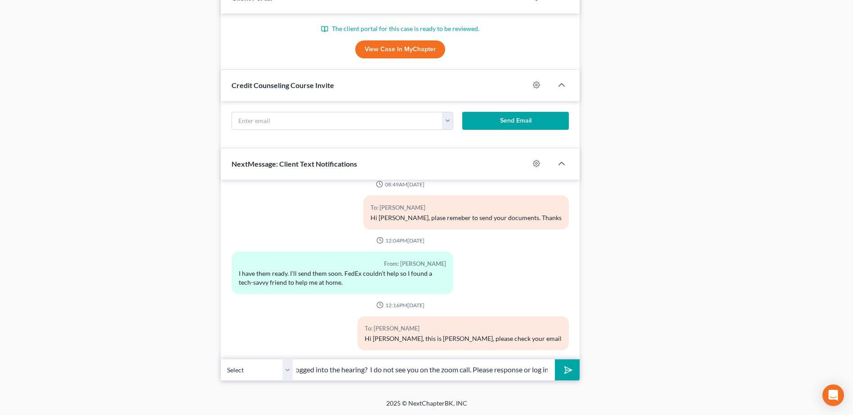
scroll to position [0, 87]
type input "[PERSON_NAME] are you logged into the hearing? I do not see you on the zoom cal…"
click at [555, 360] on button "submit" at bounding box center [567, 370] width 25 height 21
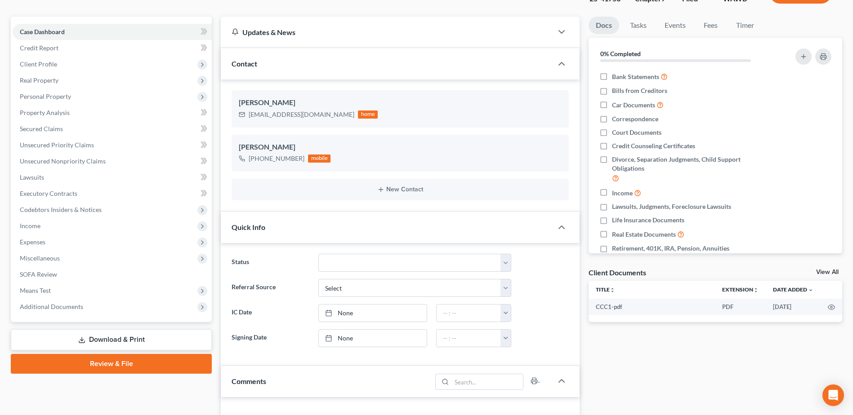
scroll to position [0, 0]
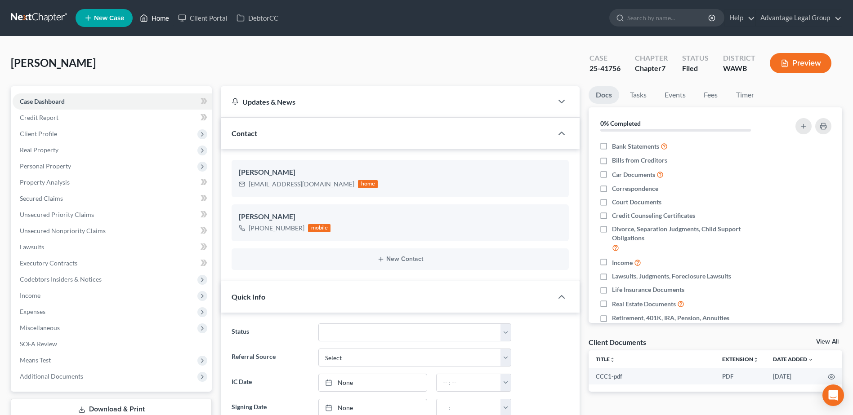
drag, startPoint x: 158, startPoint y: 16, endPoint x: 163, endPoint y: 44, distance: 28.7
click at [158, 16] on link "Home" at bounding box center [154, 18] width 38 height 16
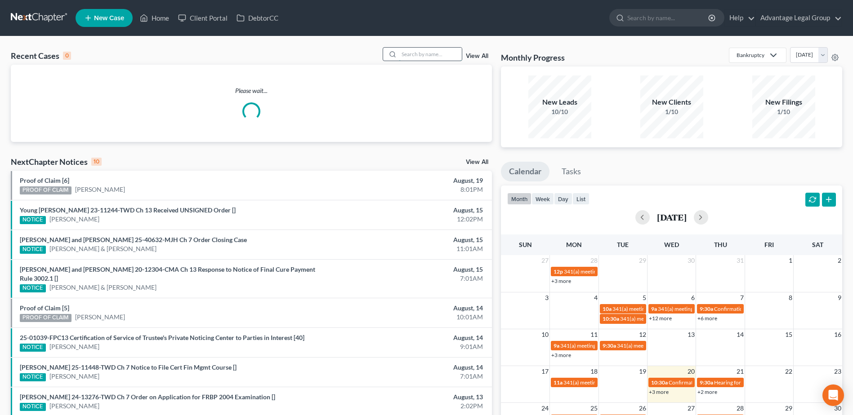
click at [409, 53] on input "search" at bounding box center [430, 54] width 63 height 13
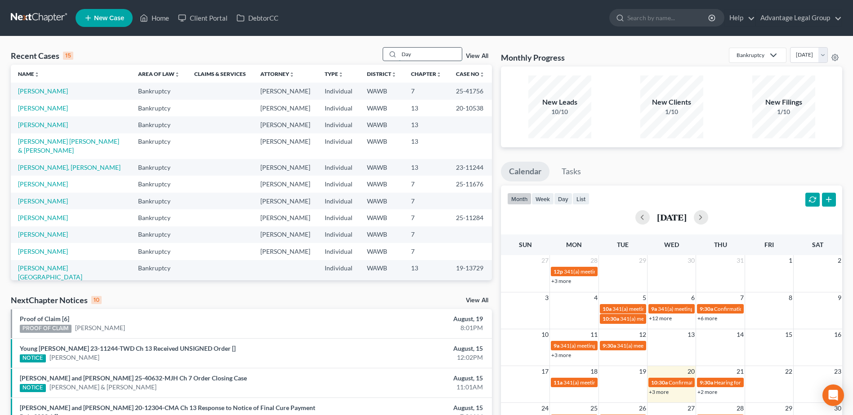
type input "Day"
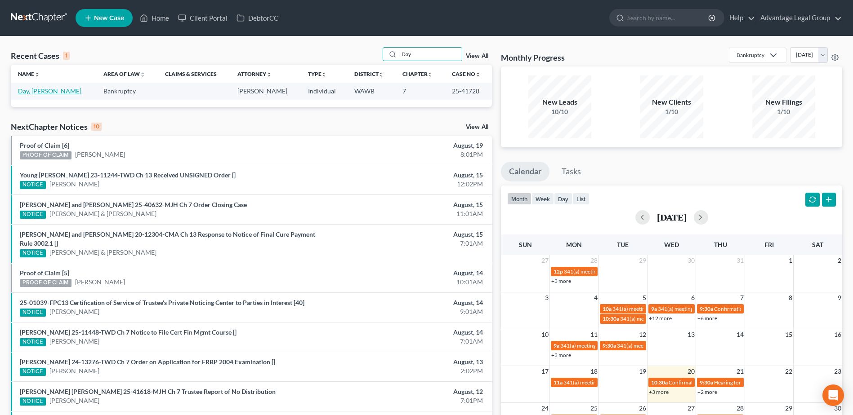
click at [33, 90] on link "Day, [PERSON_NAME]" at bounding box center [49, 91] width 63 height 8
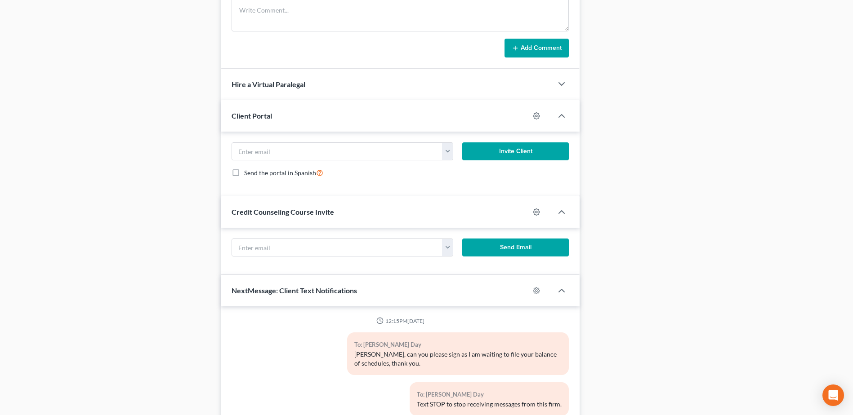
scroll to position [653, 0]
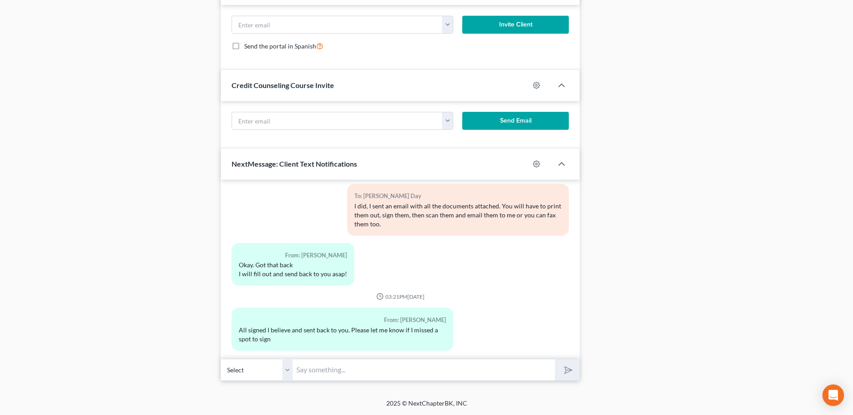
click at [327, 370] on input "text" at bounding box center [424, 370] width 262 height 22
type input "J"
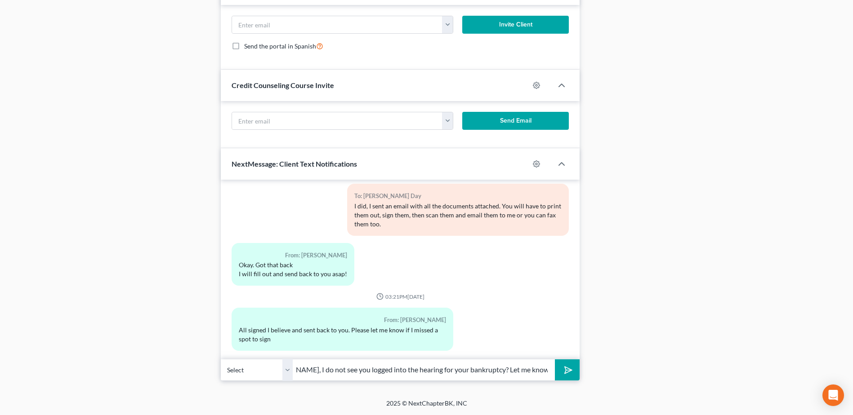
type input "[PERSON_NAME], I do not see you logged into the hearing for your bankruptcy? Le…"
click at [555, 360] on button "submit" at bounding box center [567, 370] width 25 height 21
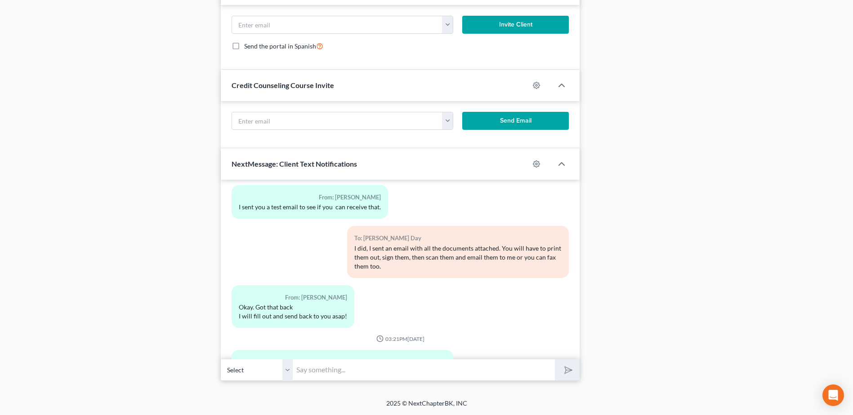
scroll to position [719, 0]
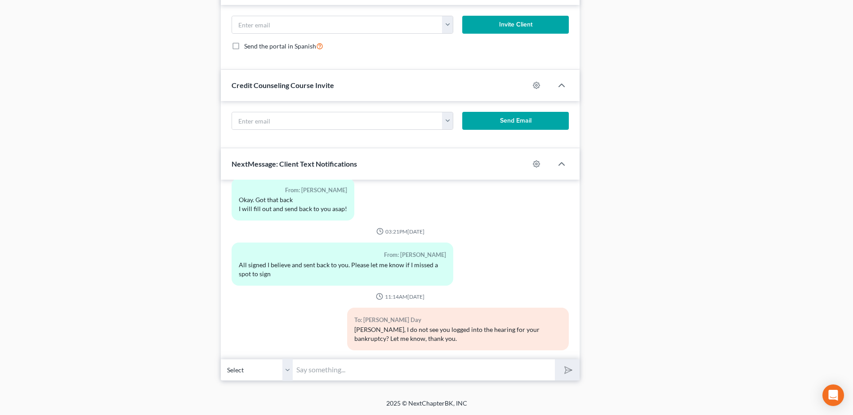
click at [327, 370] on input "text" at bounding box center [424, 370] width 262 height 22
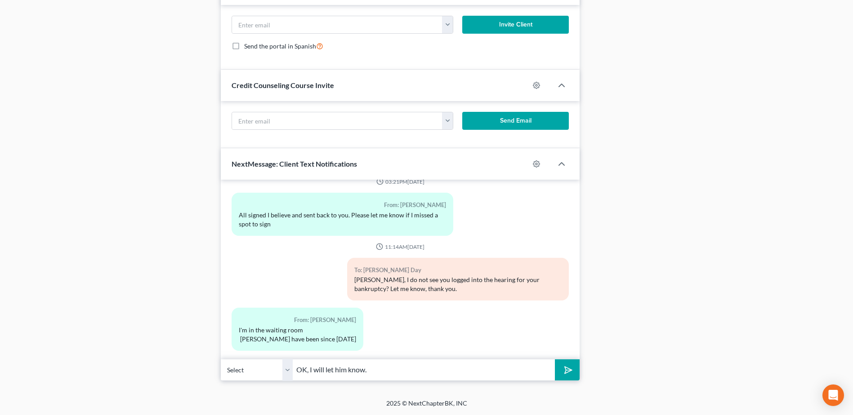
type input "OK, I will let him know."
click at [555, 360] on button "submit" at bounding box center [567, 370] width 25 height 21
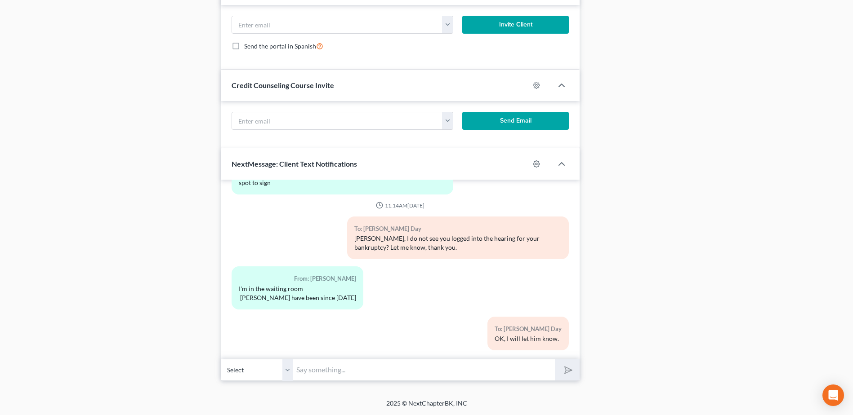
click at [310, 373] on input "text" at bounding box center [424, 370] width 262 height 22
type input "Just stay there.,"
click at [555, 360] on button "submit" at bounding box center [567, 370] width 25 height 21
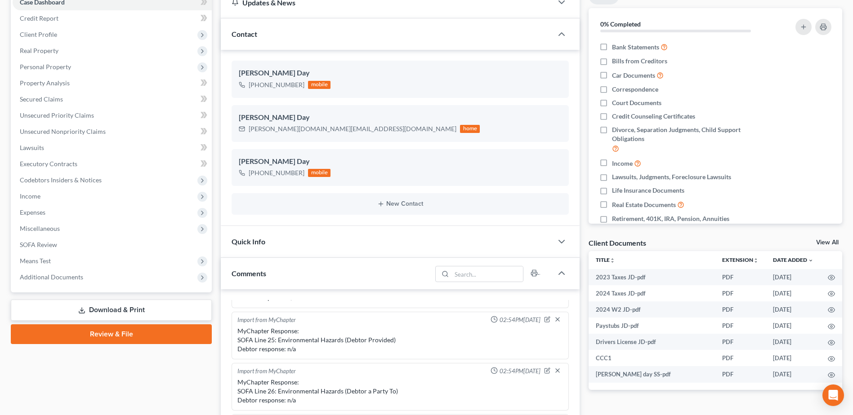
scroll to position [0, 0]
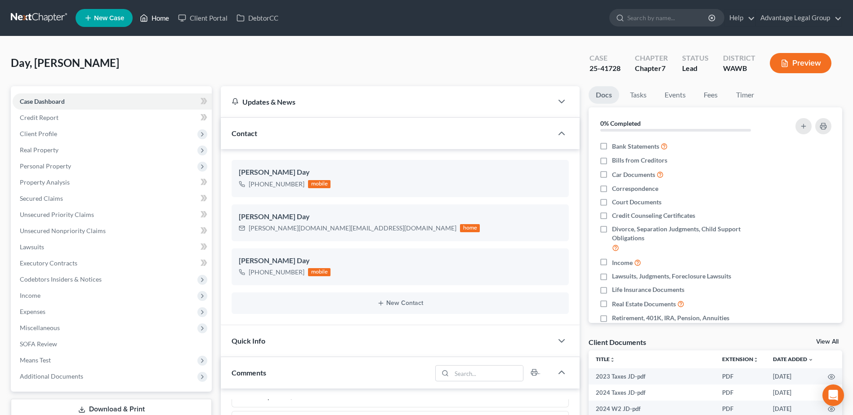
drag, startPoint x: 160, startPoint y: 19, endPoint x: 179, endPoint y: 70, distance: 54.3
click at [160, 19] on link "Home" at bounding box center [154, 18] width 38 height 16
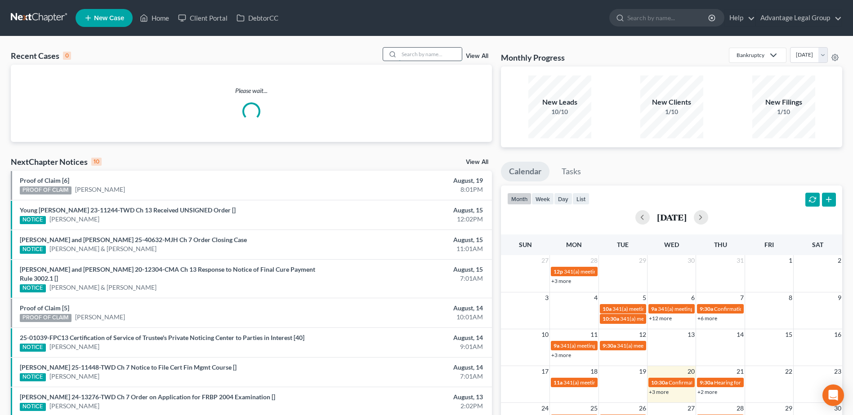
click at [420, 50] on input "search" at bounding box center [430, 54] width 63 height 13
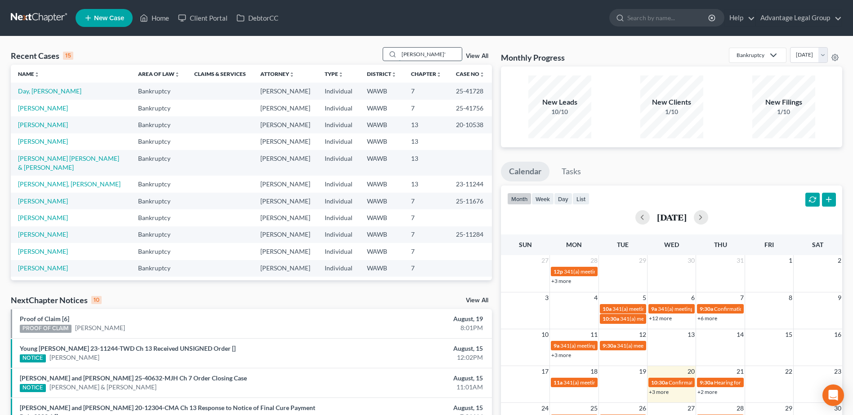
type input "[PERSON_NAME]'"
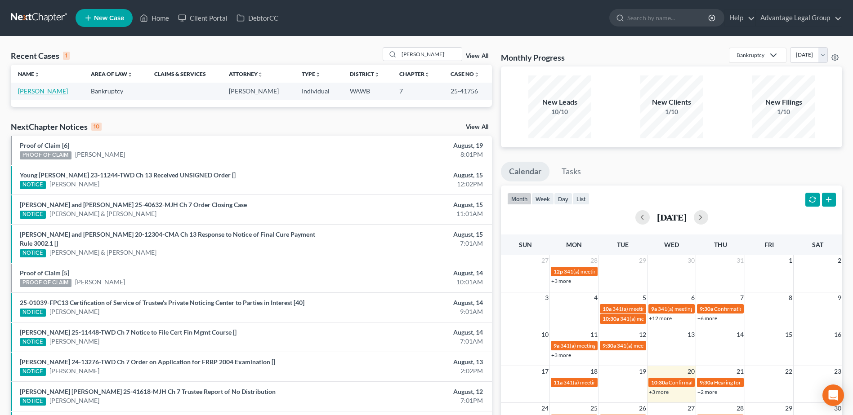
click at [20, 90] on link "[PERSON_NAME]" at bounding box center [43, 91] width 50 height 8
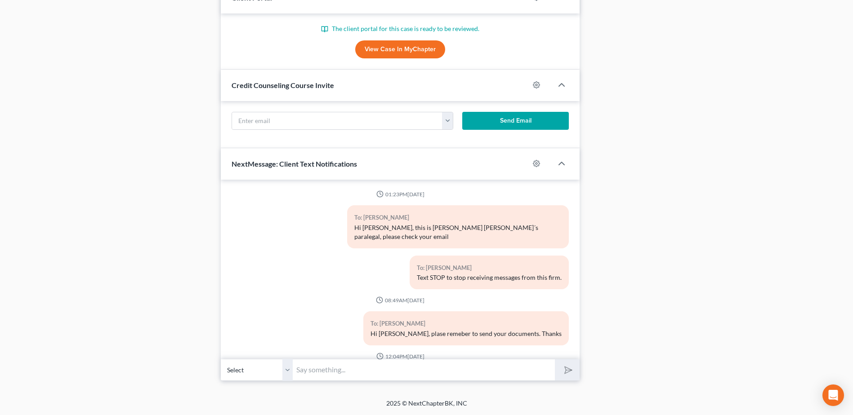
scroll to position [181, 0]
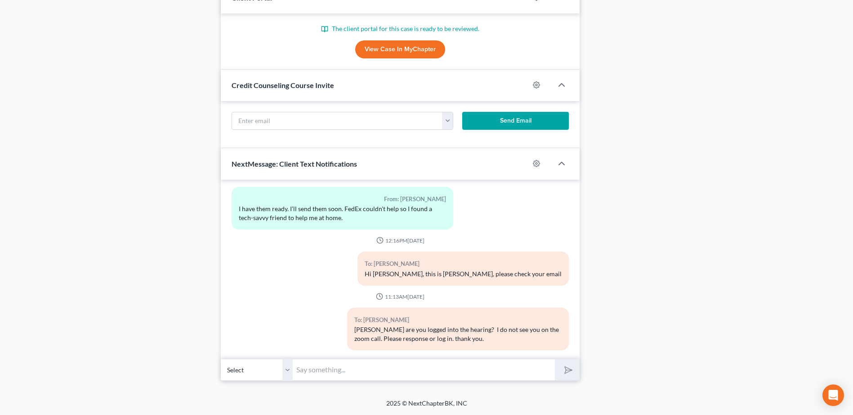
click at [328, 376] on input "text" at bounding box center [424, 370] width 262 height 22
type input "Oh, yes, I see you now, thank you."
click at [555, 360] on button "submit" at bounding box center [567, 370] width 25 height 21
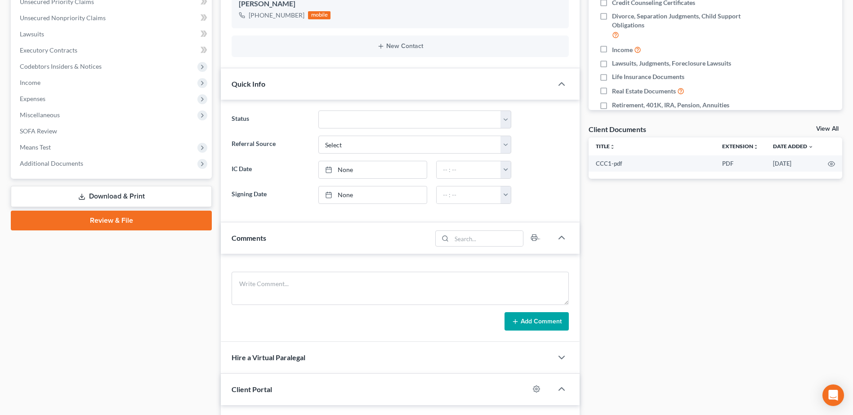
scroll to position [0, 0]
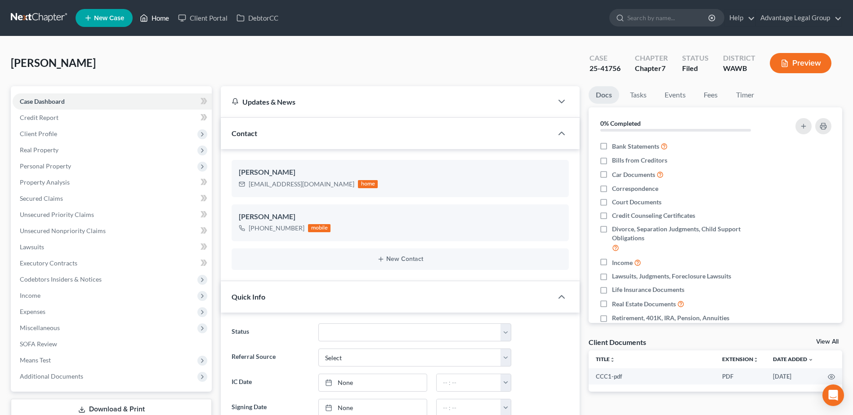
click at [158, 18] on link "Home" at bounding box center [154, 18] width 38 height 16
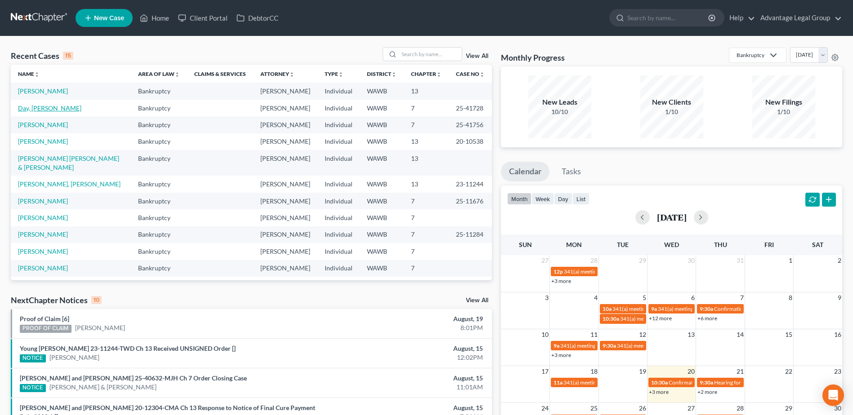
click at [26, 112] on link "Day, [PERSON_NAME]" at bounding box center [49, 108] width 63 height 8
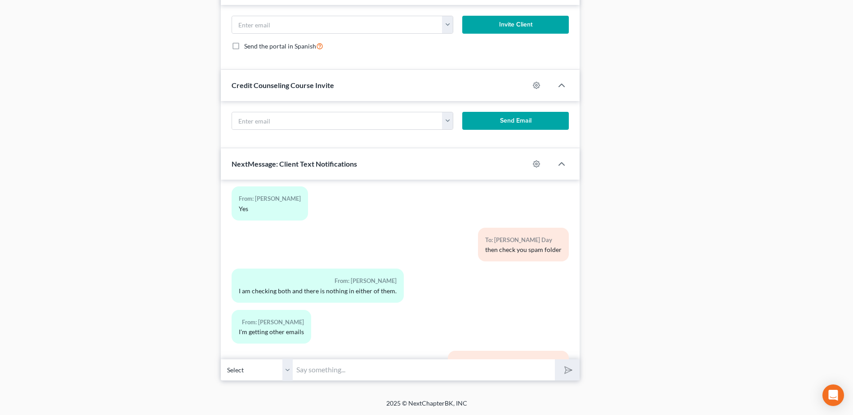
scroll to position [933, 0]
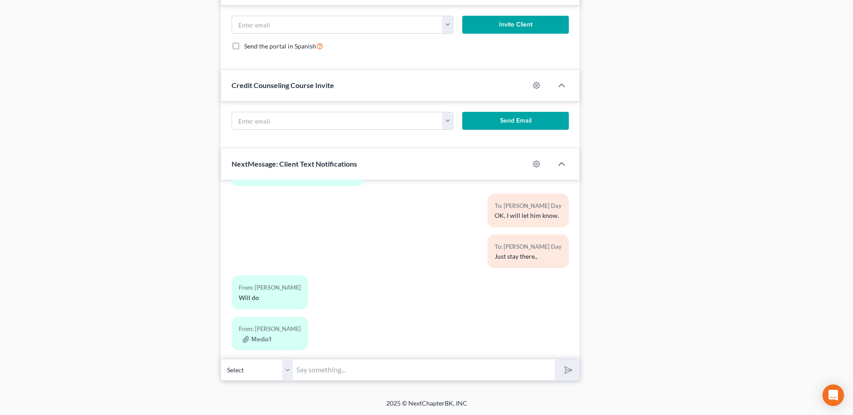
click at [335, 373] on input "text" at bounding box center [424, 370] width 262 height 22
paste input "ID [PHONE_NUMBER], Passcode 9600454165"
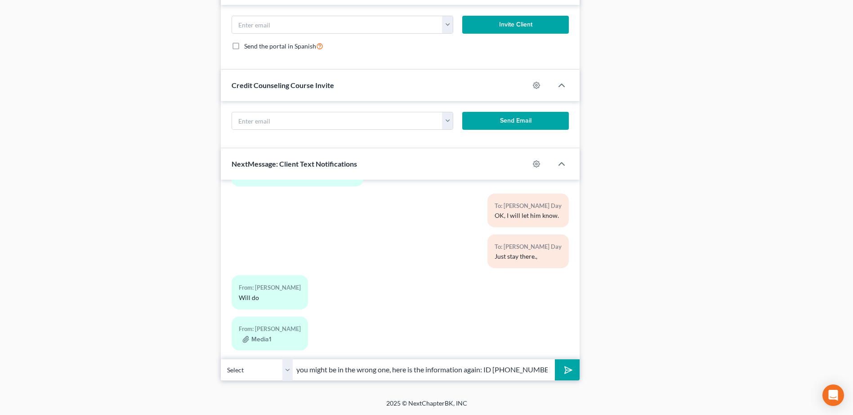
scroll to position [0, 67]
type input "you might be in the wrong one, here is the information again: ID [PHONE_NUMBER]…"
click at [571, 373] on button "submit" at bounding box center [567, 370] width 25 height 21
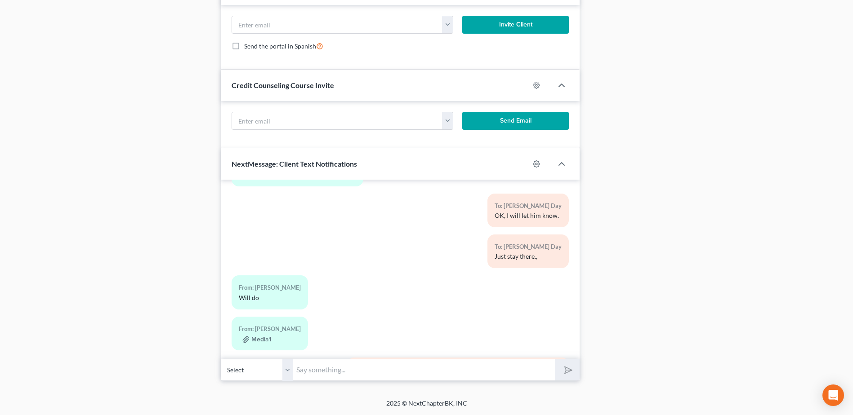
scroll to position [983, 0]
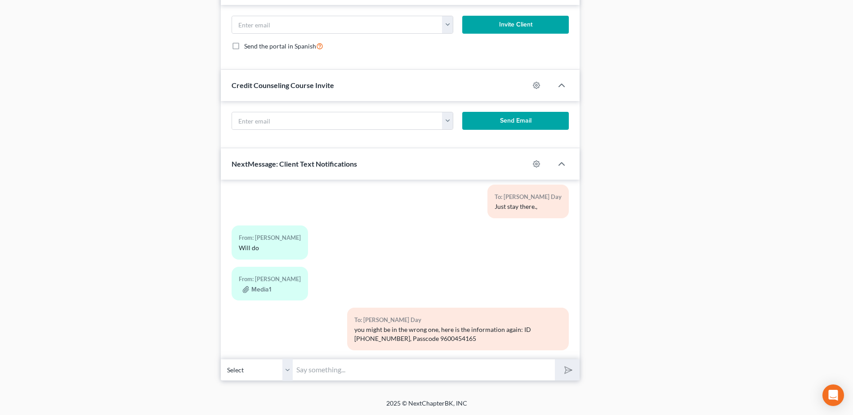
click at [321, 369] on input "text" at bounding box center [424, 370] width 262 height 22
type input "The Trustees name is [PERSON_NAME], let me know when you are logged into the he…"
click at [555, 360] on button "submit" at bounding box center [567, 370] width 25 height 21
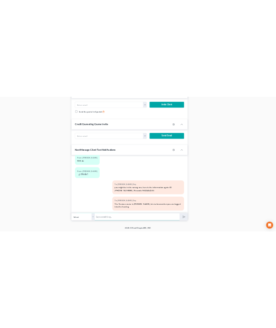
scroll to position [1083, 0]
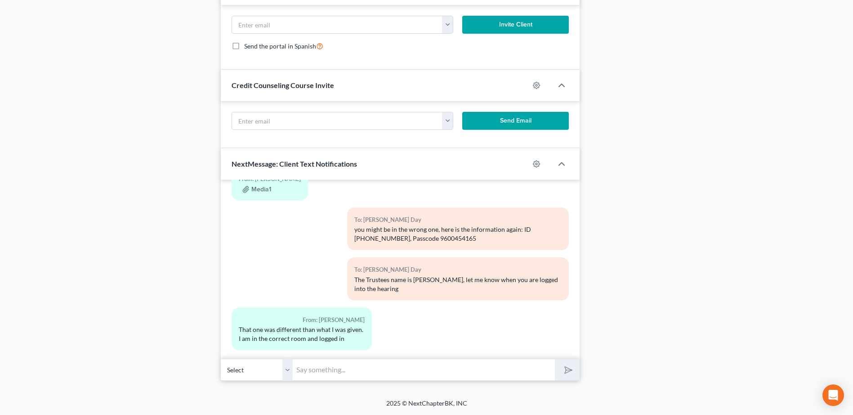
type input "e"
type input "Perfect, it will be a minute there are 10 other cases on the calendar"
click at [555, 360] on button "submit" at bounding box center [567, 370] width 25 height 21
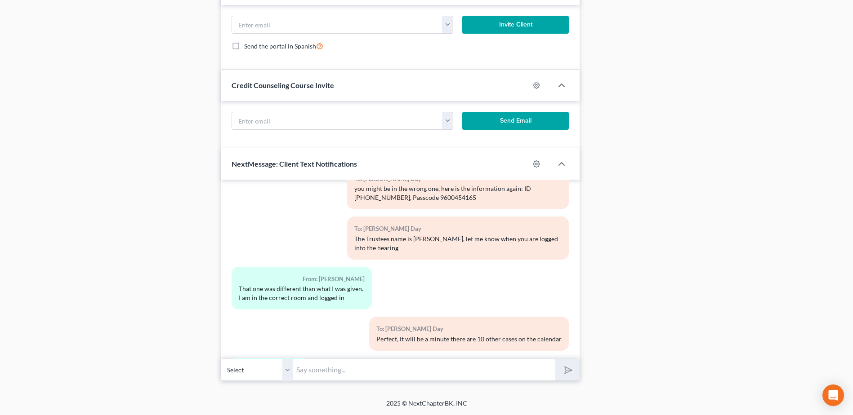
scroll to position [1165, 0]
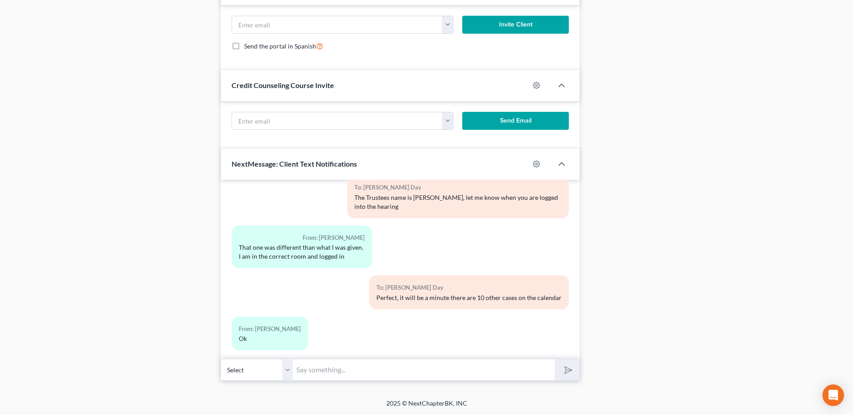
click at [328, 370] on input "text" at bounding box center [424, 370] width 262 height 22
type input "did he let you in?"
click at [555, 360] on button "submit" at bounding box center [567, 370] width 25 height 21
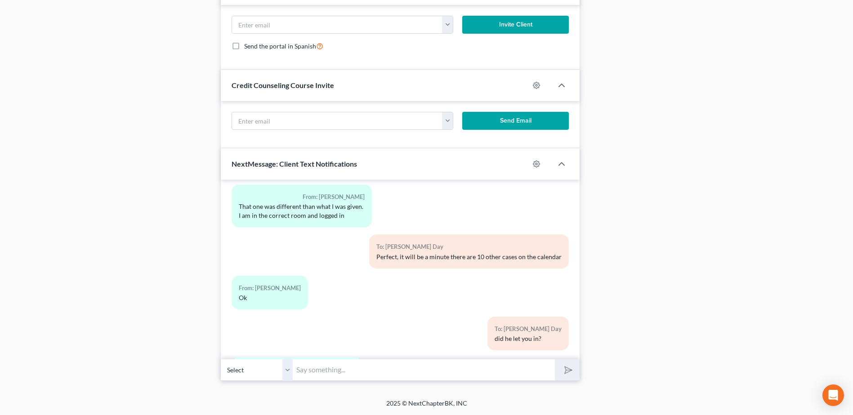
scroll to position [1247, 0]
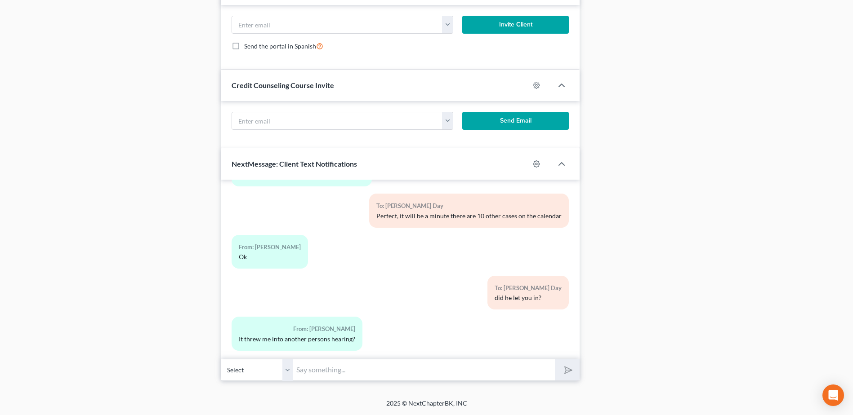
click at [316, 370] on input "text" at bounding box center [424, 370] width 262 height 22
click at [555, 360] on button "submit" at bounding box center [567, 370] width 25 height 21
type input "whose?\"
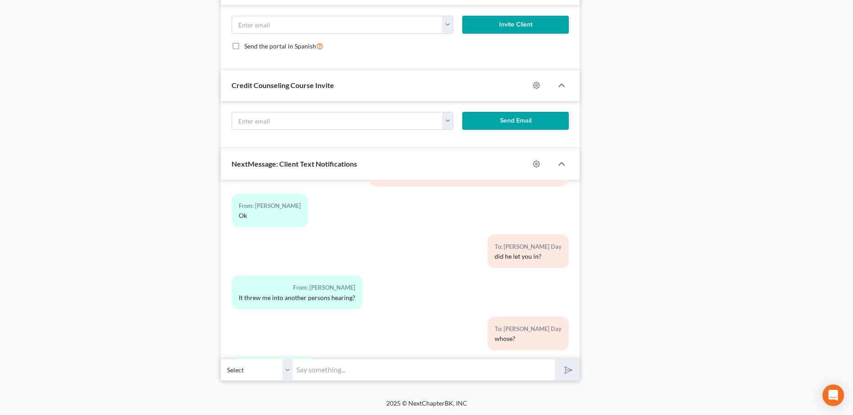
scroll to position [1329, 0]
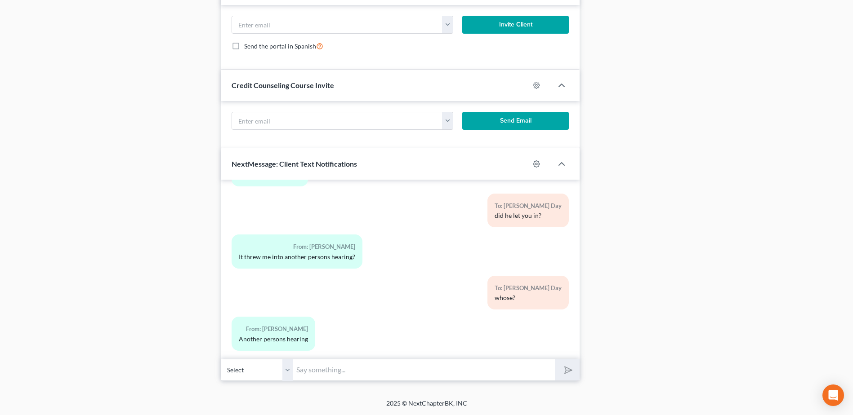
click at [314, 373] on input "text" at bounding box center [424, 370] width 262 height 22
type input "what personb"
click at [555, 360] on button "submit" at bounding box center [567, 370] width 25 height 21
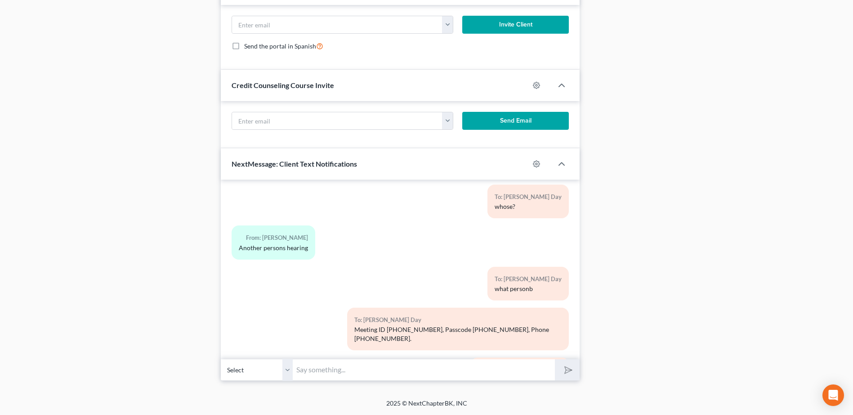
scroll to position [1462, 0]
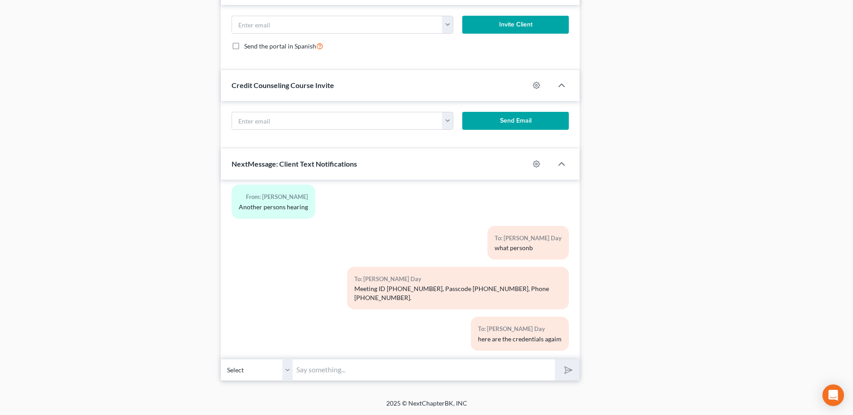
click at [347, 360] on input "text" at bounding box center [424, 370] width 262 height 22
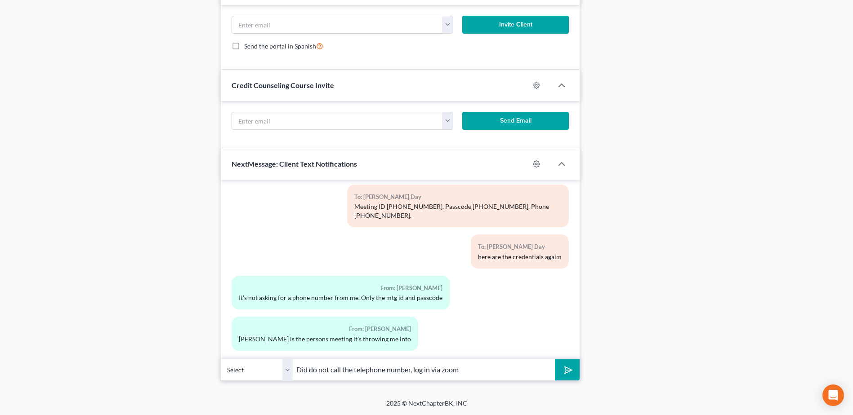
drag, startPoint x: 470, startPoint y: 372, endPoint x: 317, endPoint y: 412, distance: 158.0
type input "its an open hearing"
click at [555, 360] on button "submit" at bounding box center [567, 370] width 25 height 21
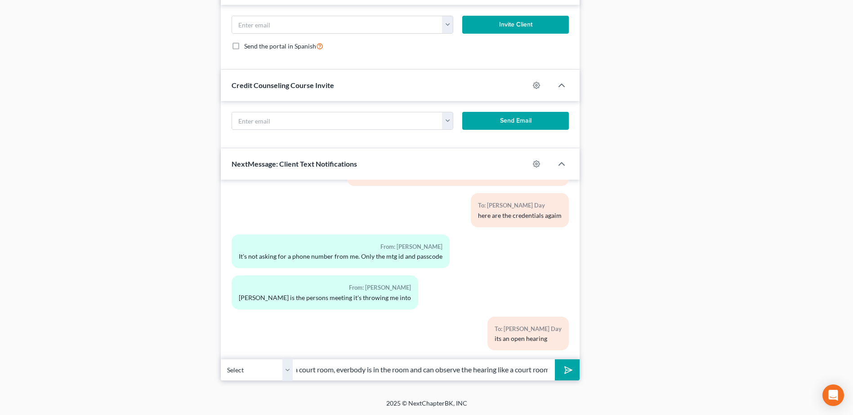
scroll to position [0, 20]
type input "like a court room, everbody is in the room and can observe the hearing like a c…"
click at [555, 360] on button "submit" at bounding box center [567, 370] width 25 height 21
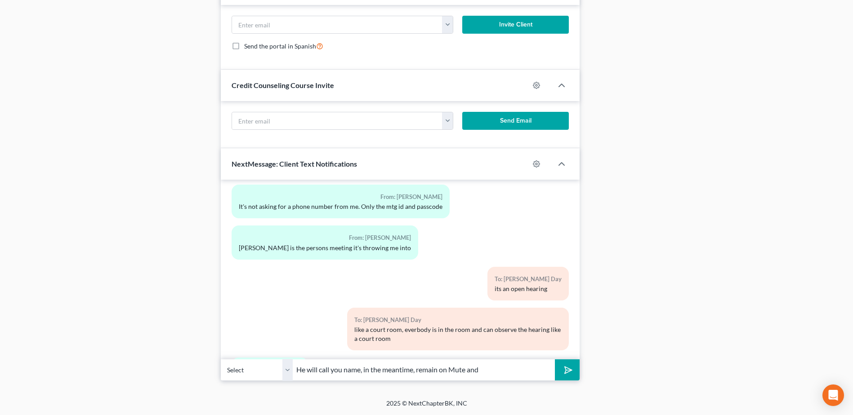
scroll to position [1676, 0]
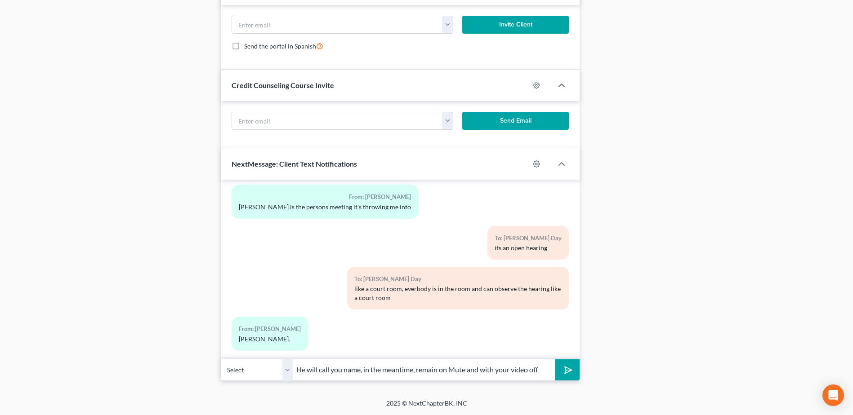
type input "He will call you name, in the meantime, remain on Mute and with your video off"
click at [565, 376] on icon "submit" at bounding box center [566, 370] width 13 height 13
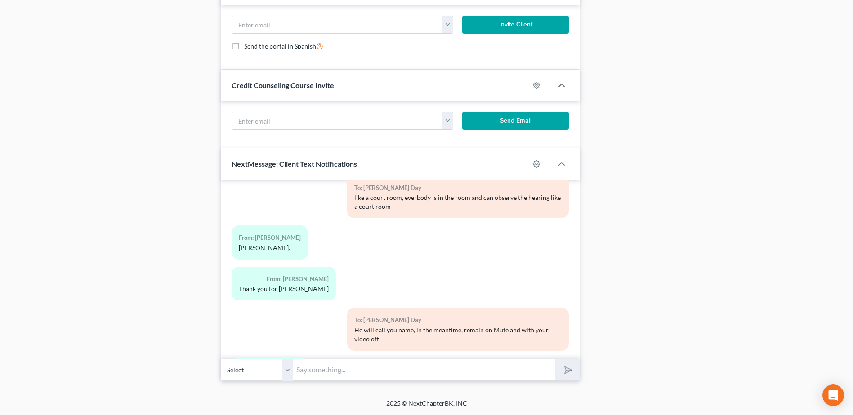
scroll to position [1809, 0]
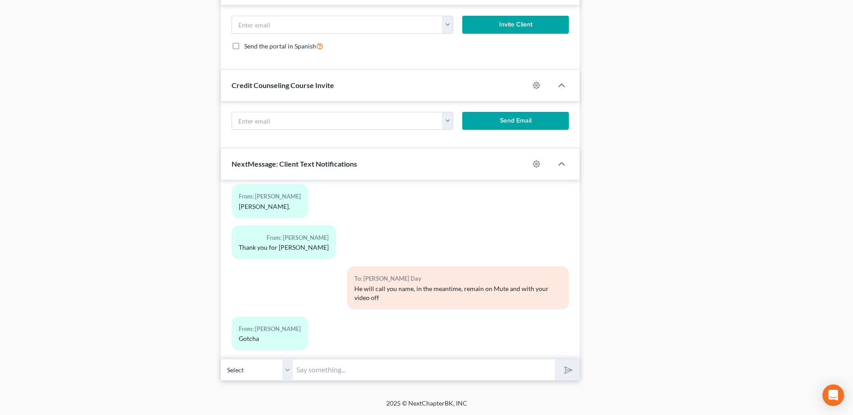
click at [333, 371] on input "text" at bounding box center [424, 370] width 262 height 22
type input "So you can hear the questions he is asking then?"
click at [555, 360] on button "submit" at bounding box center [567, 370] width 25 height 21
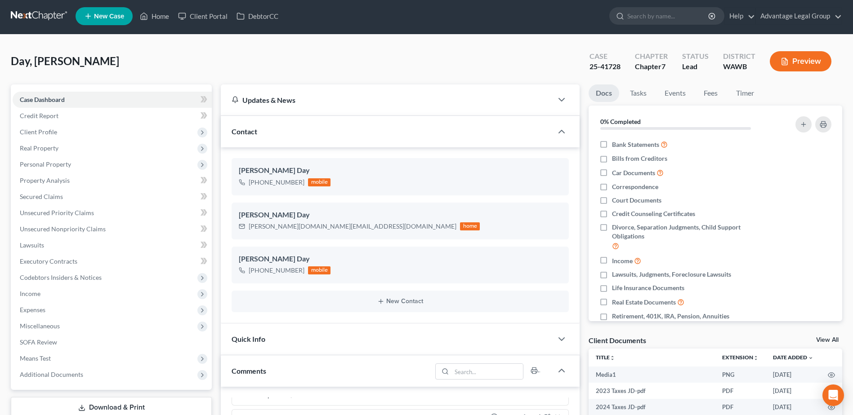
scroll to position [0, 0]
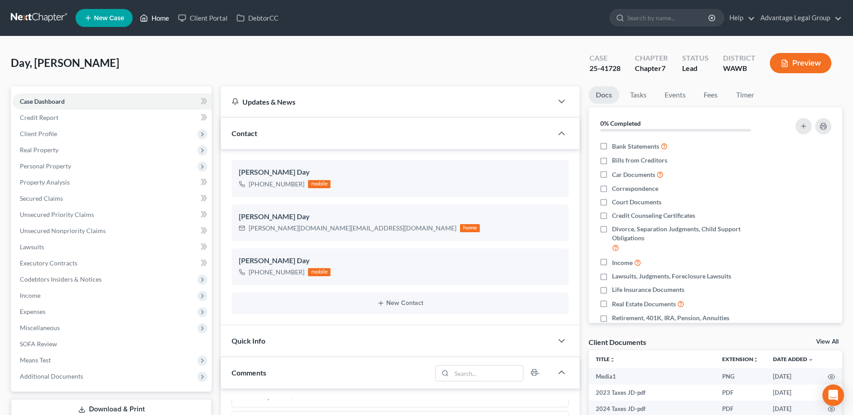
click at [158, 17] on link "Home" at bounding box center [154, 18] width 38 height 16
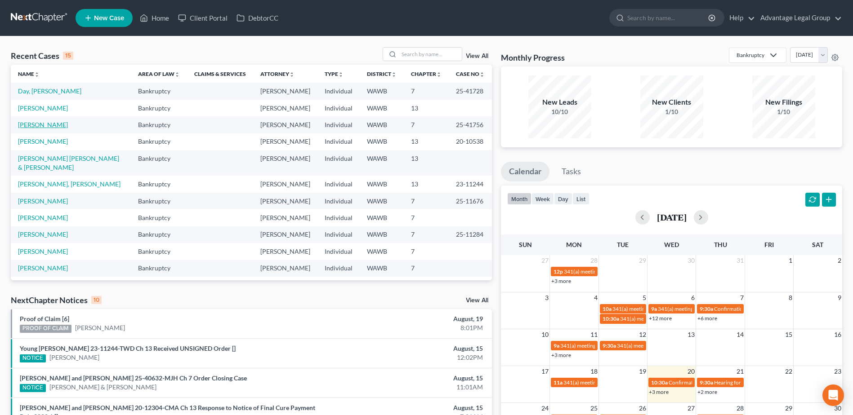
click at [43, 129] on link "[PERSON_NAME]" at bounding box center [43, 125] width 50 height 8
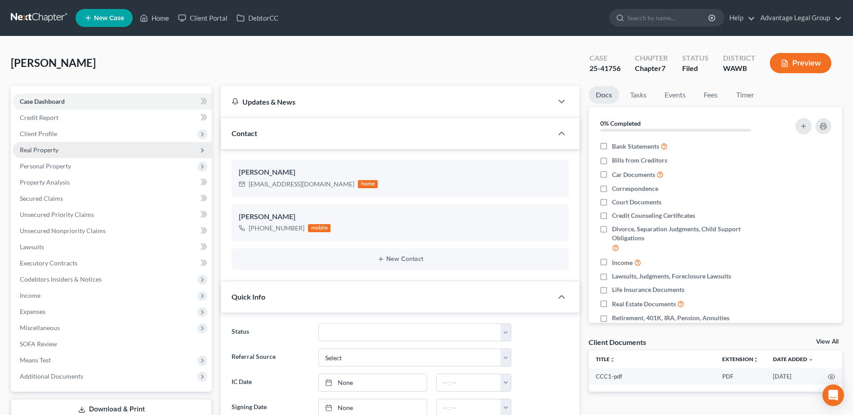
scroll to position [222, 0]
click at [34, 151] on span "Real Property" at bounding box center [39, 150] width 39 height 8
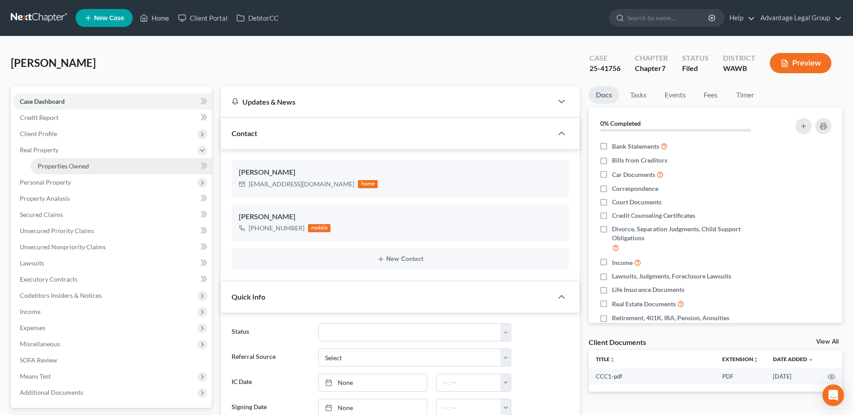
click at [49, 162] on span "Properties Owned" at bounding box center [63, 166] width 51 height 8
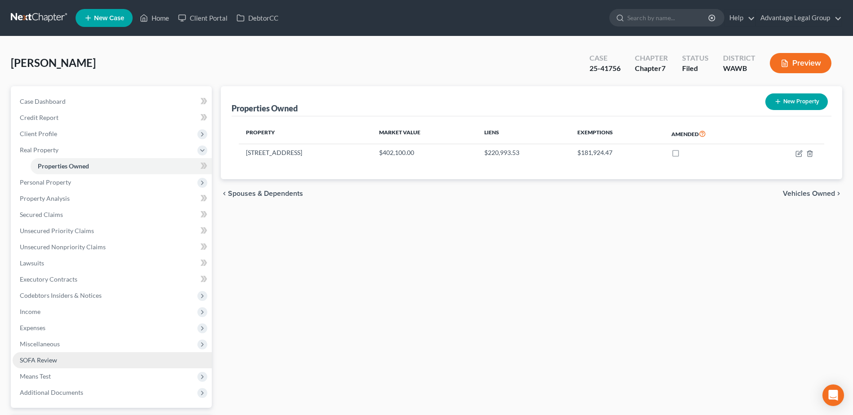
drag, startPoint x: 44, startPoint y: 364, endPoint x: 51, endPoint y: 364, distance: 6.3
click at [44, 364] on link "SOFA Review" at bounding box center [112, 360] width 199 height 16
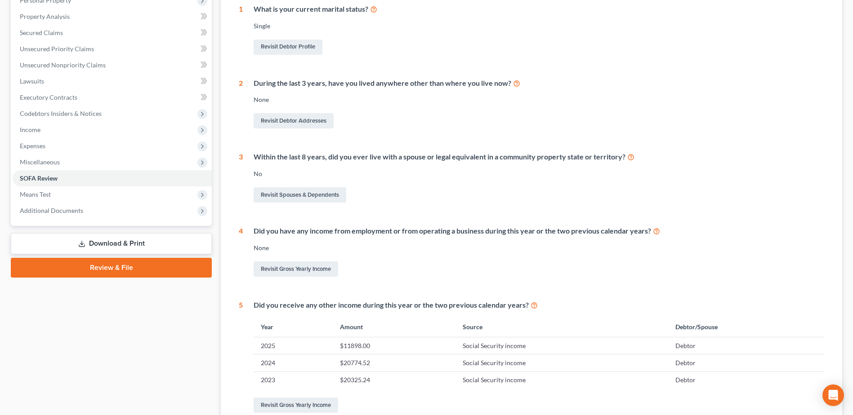
scroll to position [180, 0]
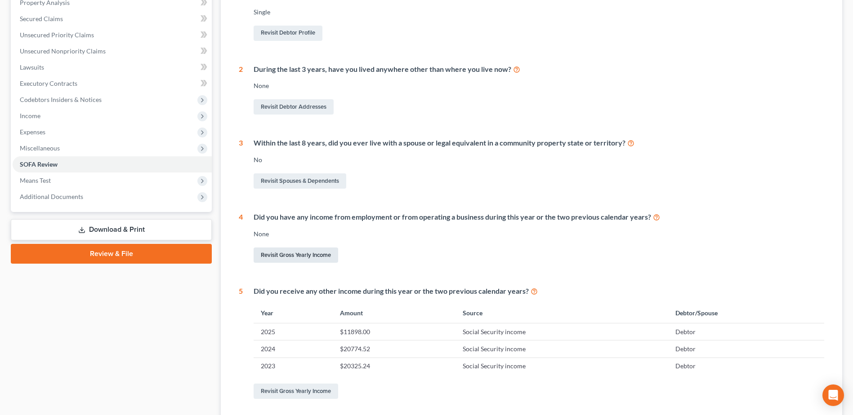
click at [274, 256] on link "Revisit Gross Yearly Income" at bounding box center [295, 255] width 84 height 15
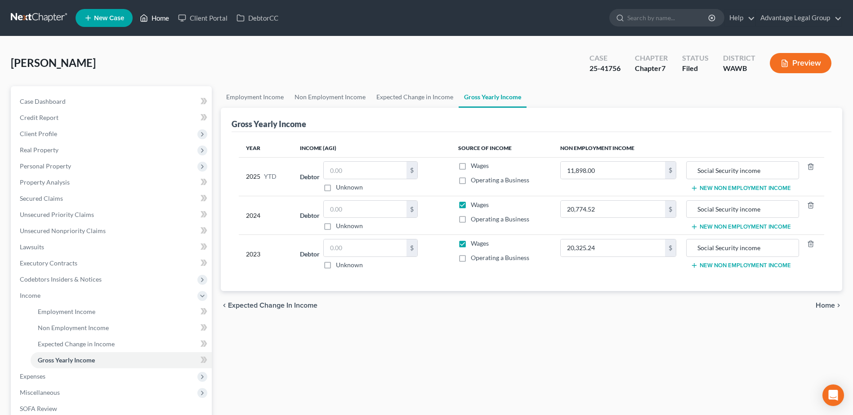
drag, startPoint x: 160, startPoint y: 18, endPoint x: 164, endPoint y: 24, distance: 7.5
click at [160, 18] on link "Home" at bounding box center [154, 18] width 38 height 16
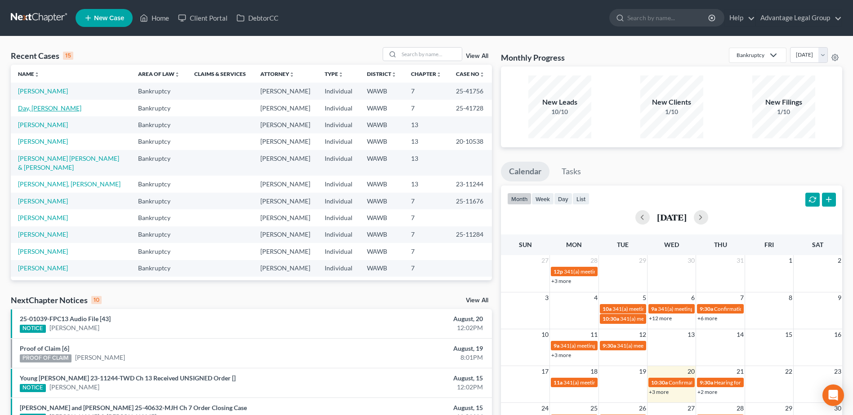
click at [29, 112] on link "Day, [PERSON_NAME]" at bounding box center [49, 108] width 63 height 8
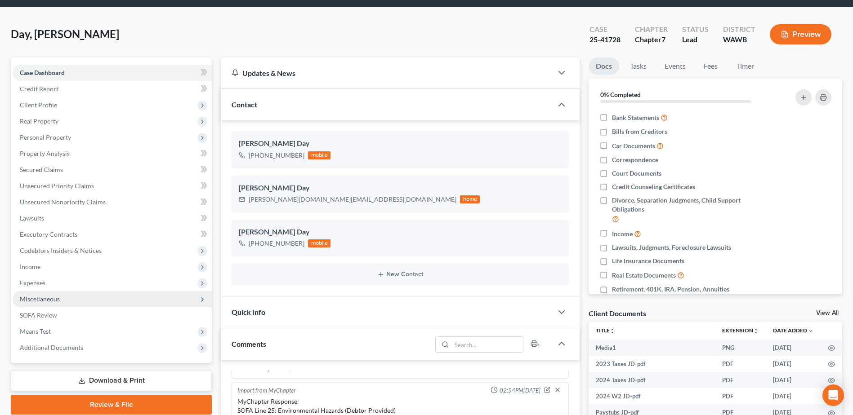
scroll to position [45, 0]
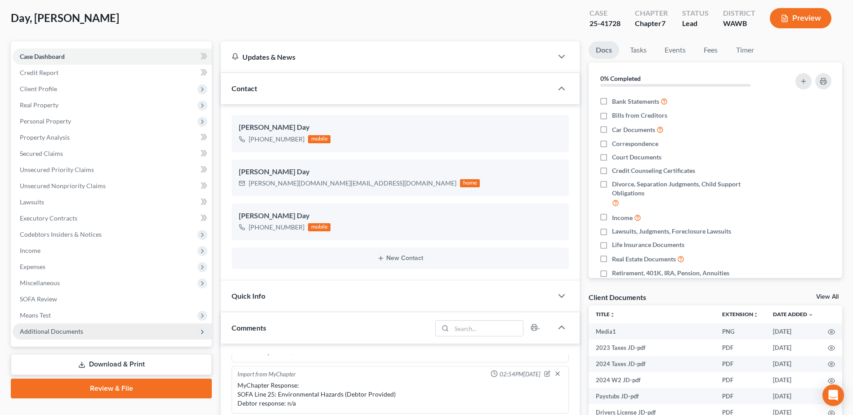
click at [52, 329] on span "Additional Documents" at bounding box center [51, 332] width 63 height 8
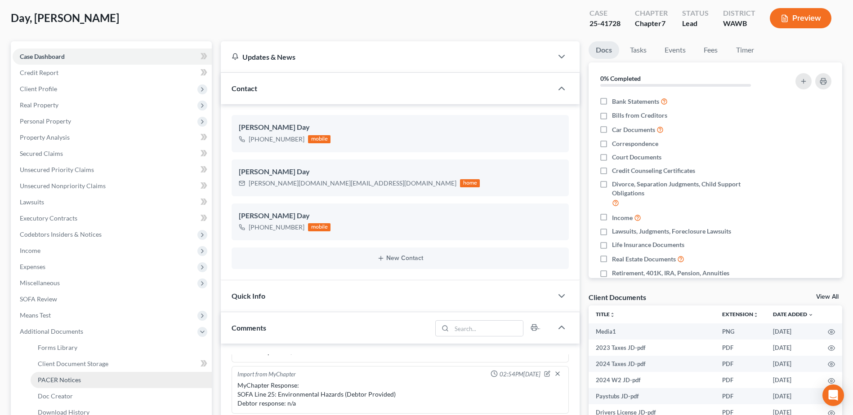
click at [59, 378] on span "PACER Notices" at bounding box center [59, 380] width 43 height 8
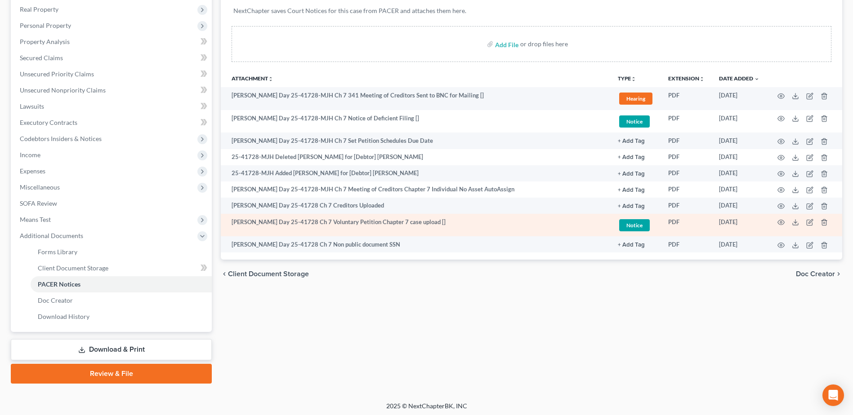
scroll to position [143, 0]
